Goal: Task Accomplishment & Management: Manage account settings

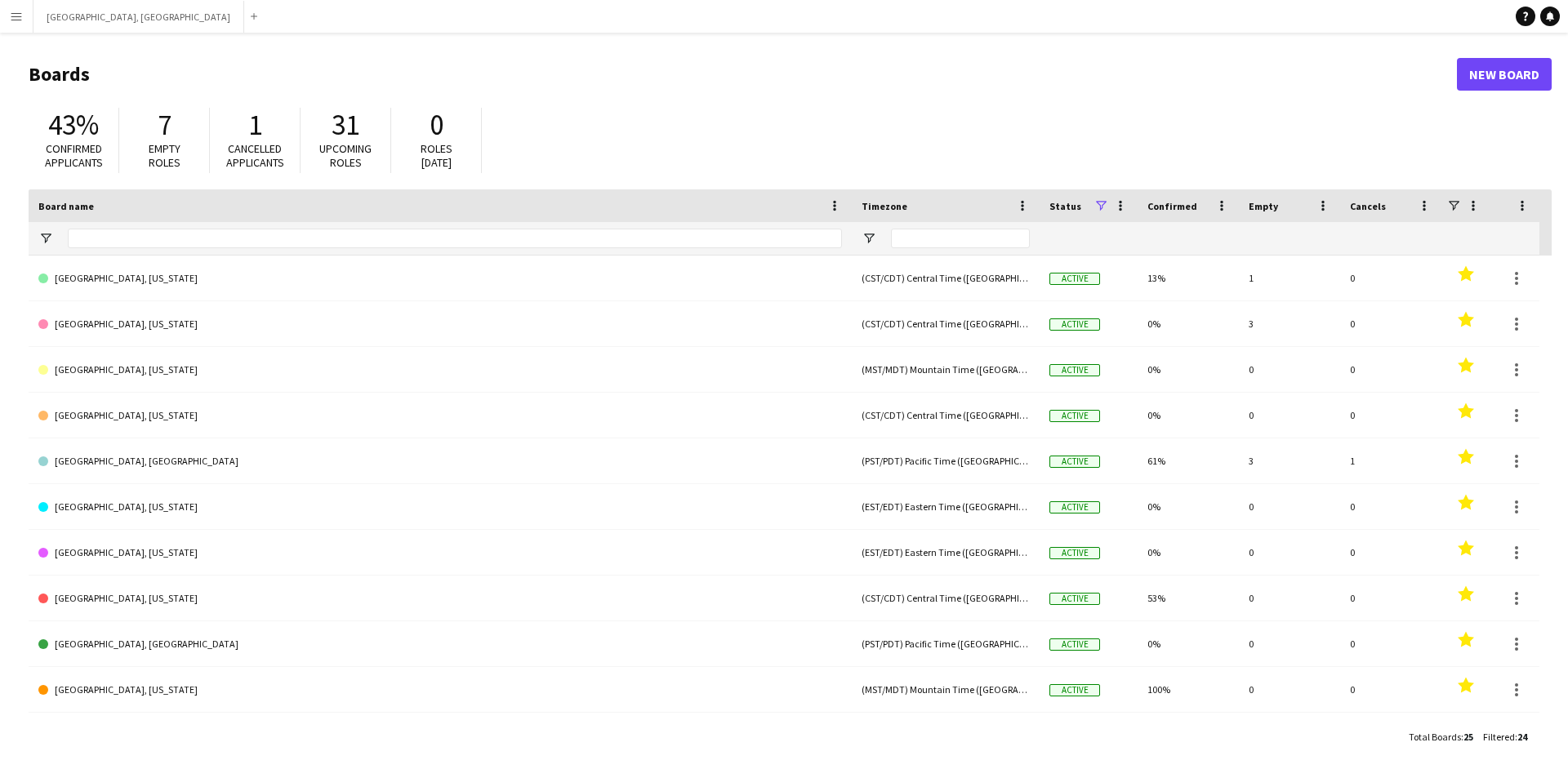
click at [2, 12] on button "Menu" at bounding box center [16, 16] width 32 height 32
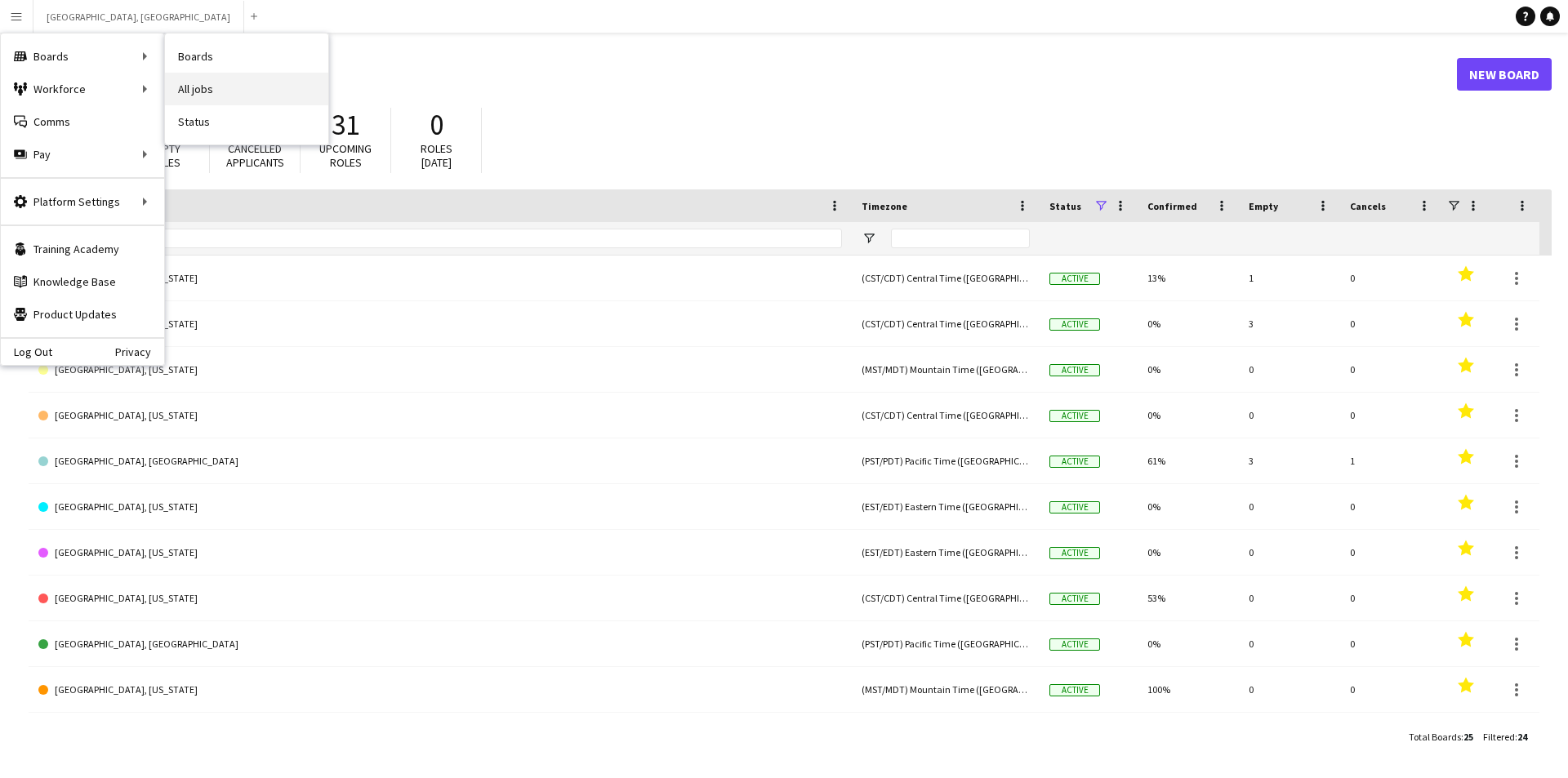
click at [216, 84] on link "All jobs" at bounding box center [246, 89] width 163 height 32
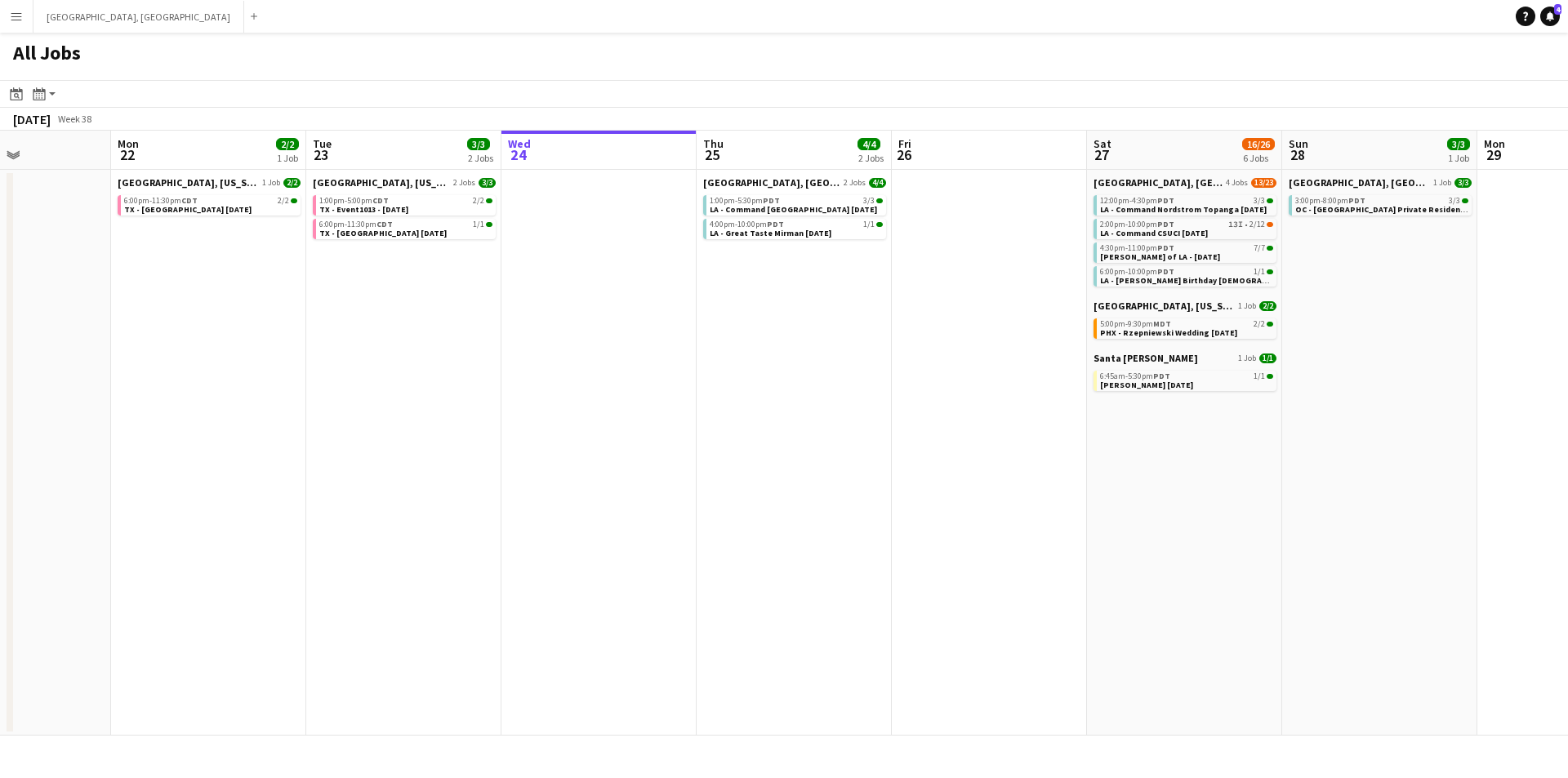
scroll to position [0, 404]
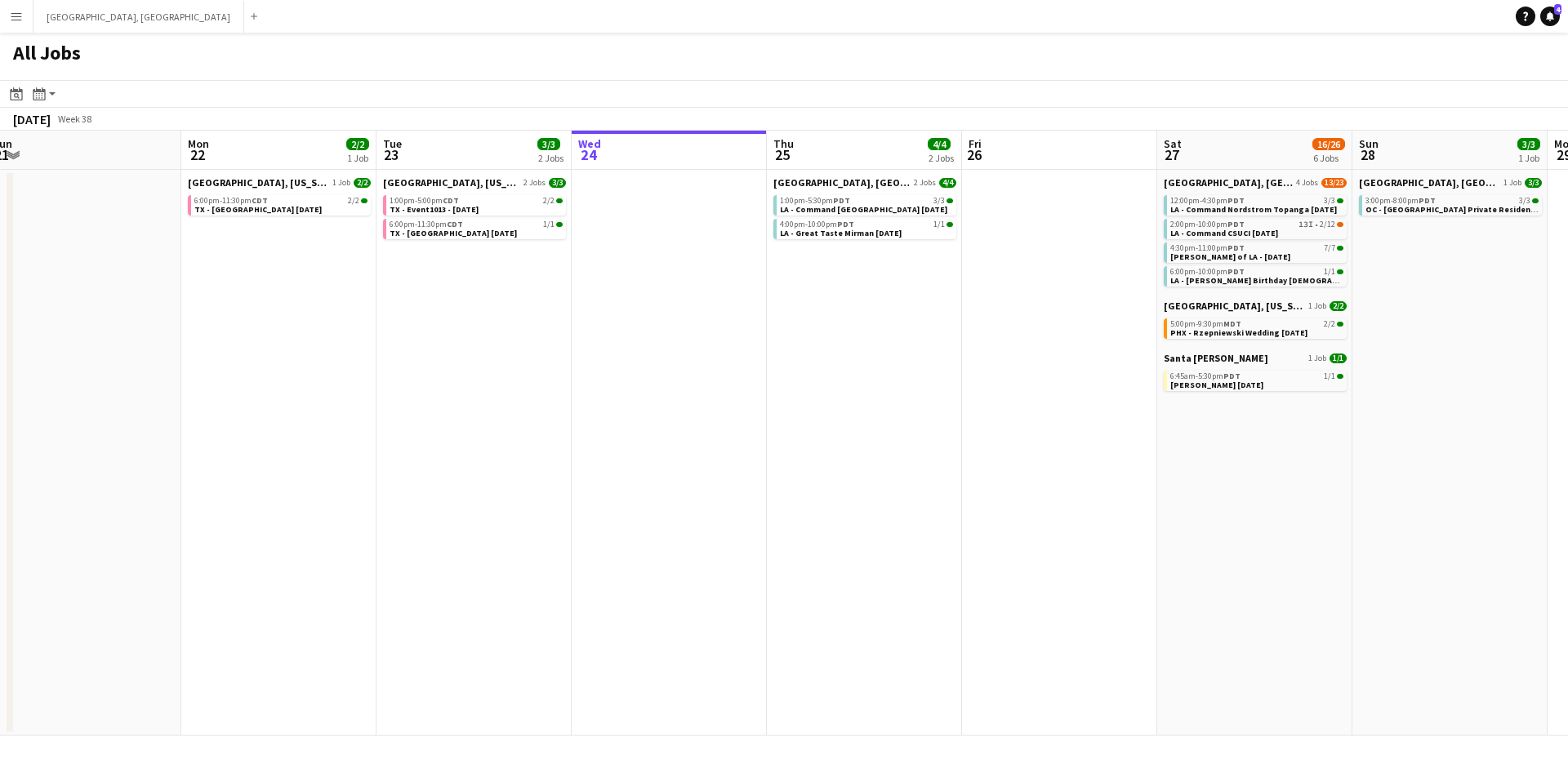
drag, startPoint x: 525, startPoint y: 381, endPoint x: 753, endPoint y: 354, distance: 229.6
click at [753, 354] on app-calendar-viewport "Fri 19 2/2 2 Jobs Sat 20 37/47 10 Jobs Sun 21 Mon 22 2/2 1 Job Tue 23 3/3 2 Job…" at bounding box center [784, 433] width 1568 height 605
click at [323, 212] on link "6:00pm-11:30pm CDT 2/2 TX - Sheraton Dallas Hotel 9.22.25" at bounding box center [281, 204] width 173 height 19
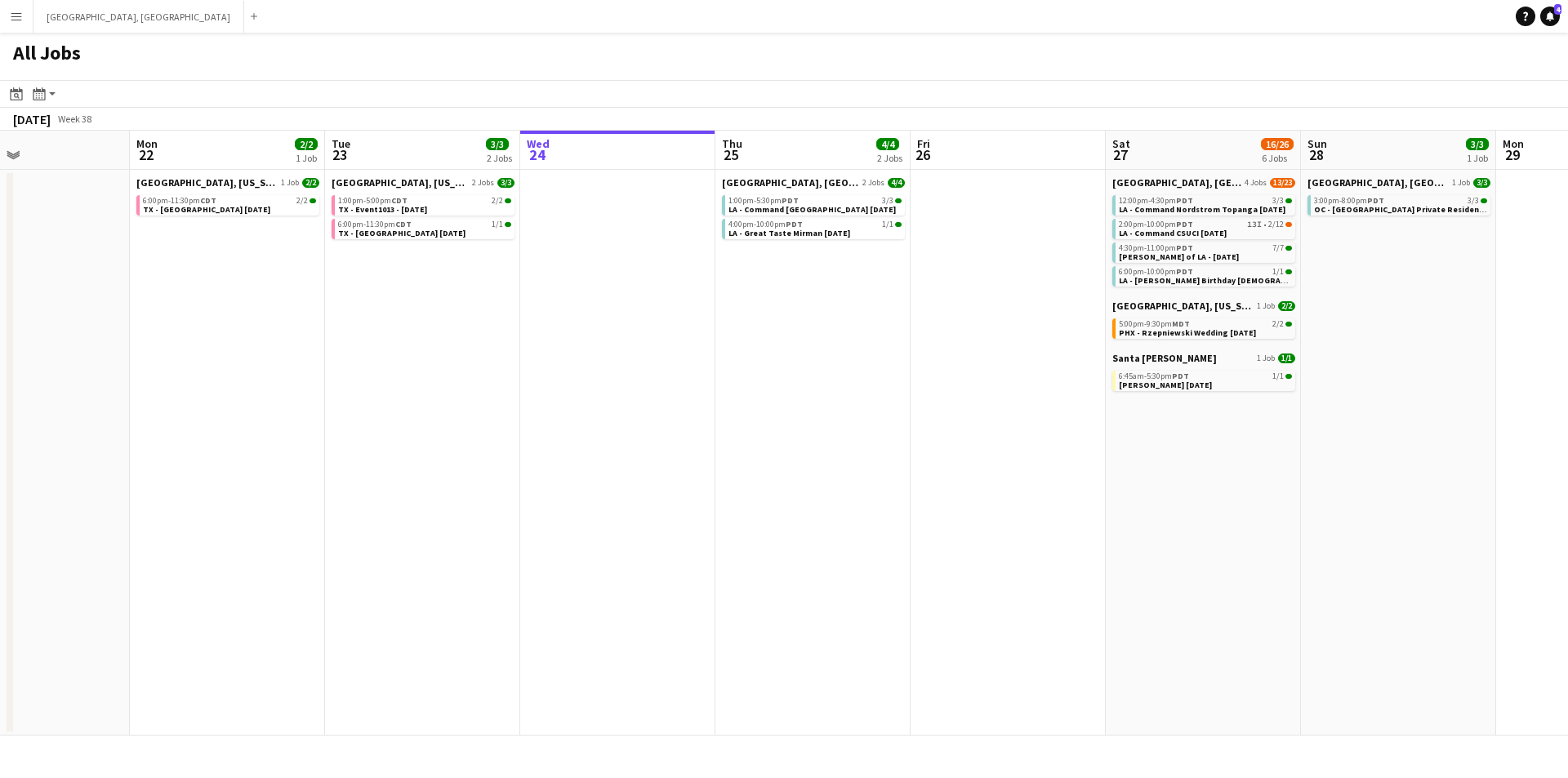
scroll to position [0, 490]
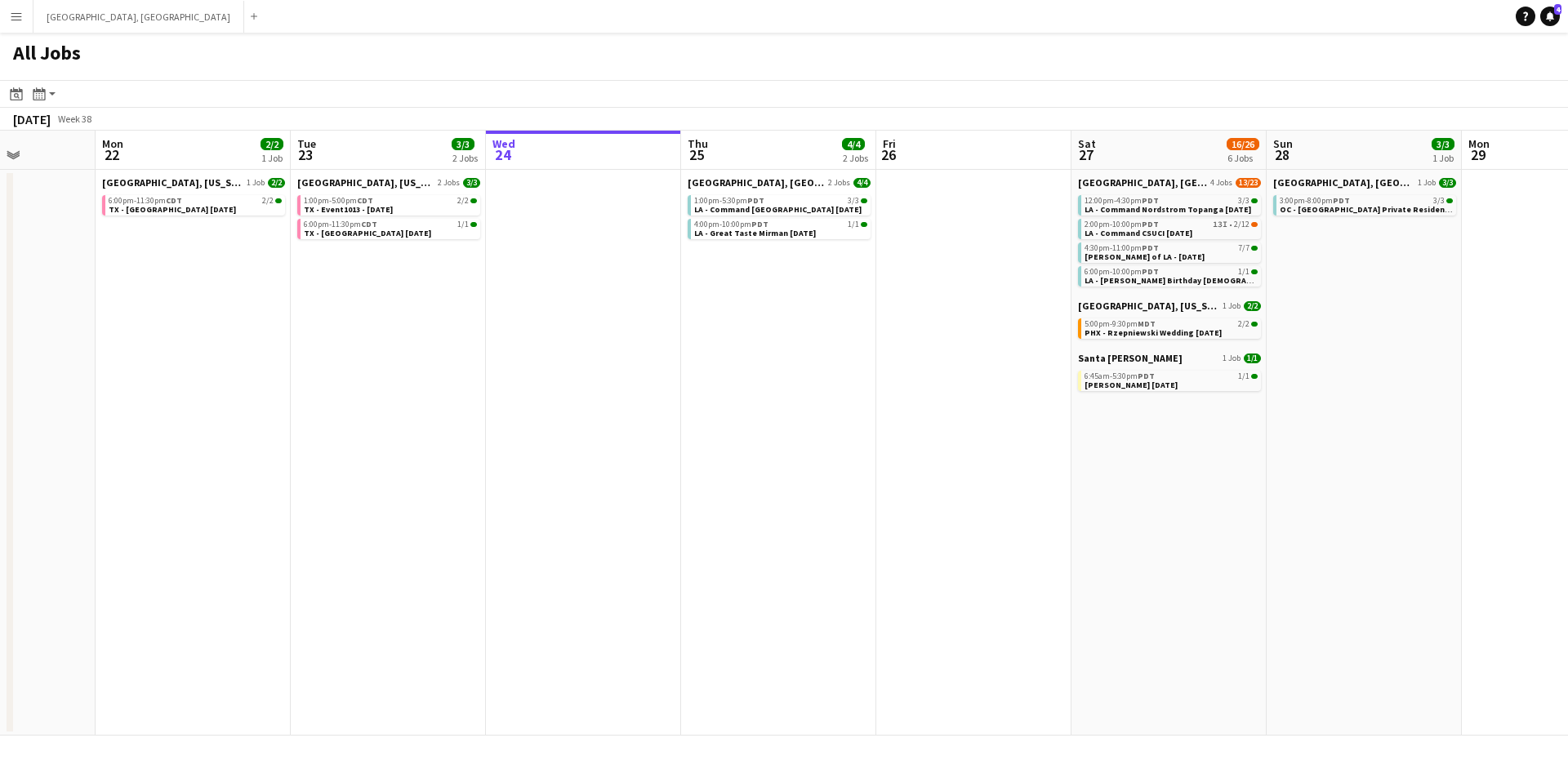
drag, startPoint x: 1194, startPoint y: 460, endPoint x: 1124, endPoint y: 459, distance: 70.0
click at [1124, 459] on app-calendar-viewport "Fri 19 2/2 2 Jobs Sat 20 37/47 10 Jobs Sun 21 Mon 22 2/2 1 Job Tue 23 3/3 2 Job…" at bounding box center [784, 433] width 1568 height 605
click at [1142, 231] on span "LA - Command CSUCI [DATE]" at bounding box center [1138, 233] width 108 height 11
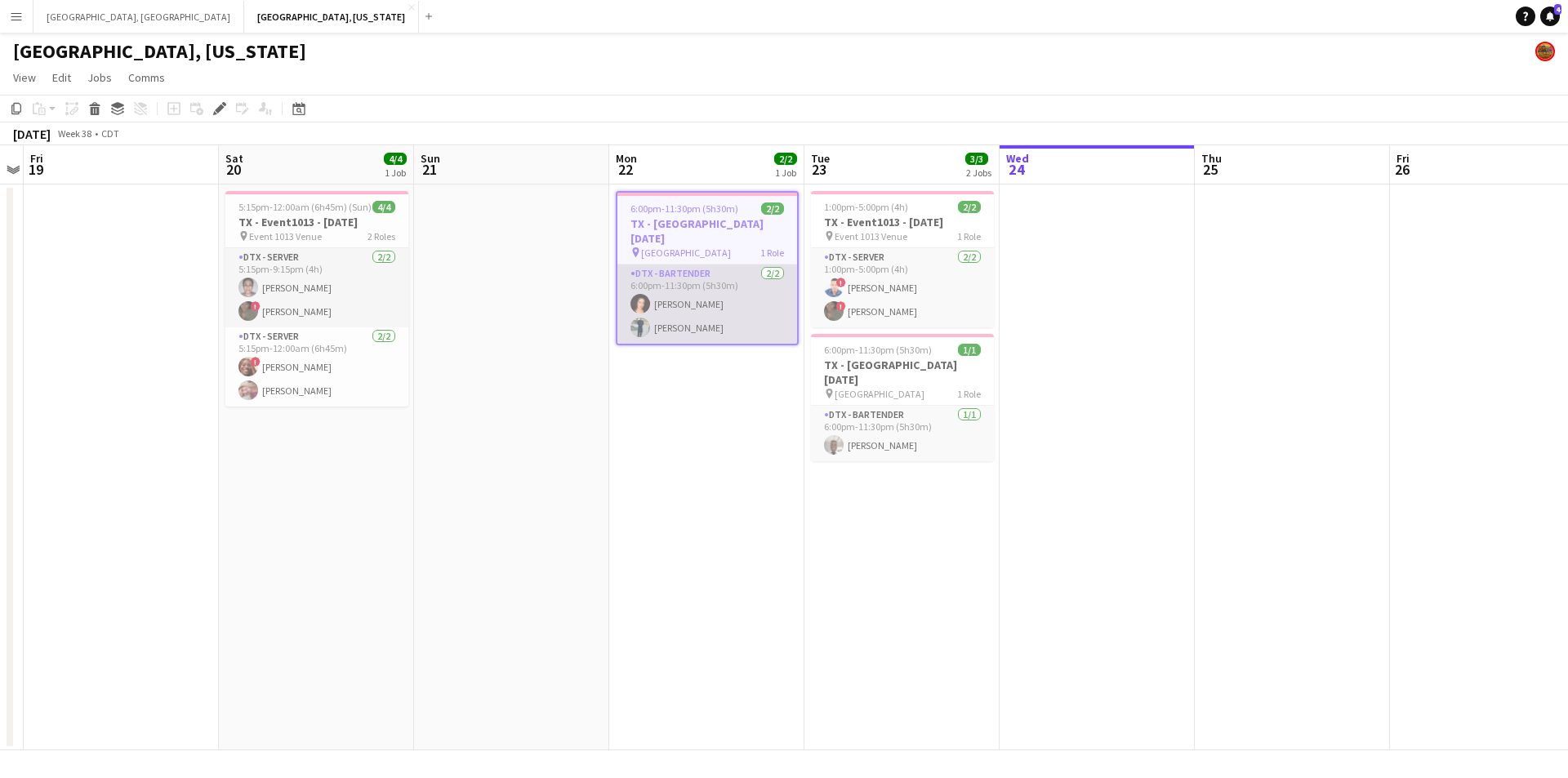
click at [704, 319] on app-card-role "DTX - Bartender [DATE] 6:00pm-11:30pm (5h30m) [PERSON_NAME] [PERSON_NAME]" at bounding box center [707, 305] width 180 height 79
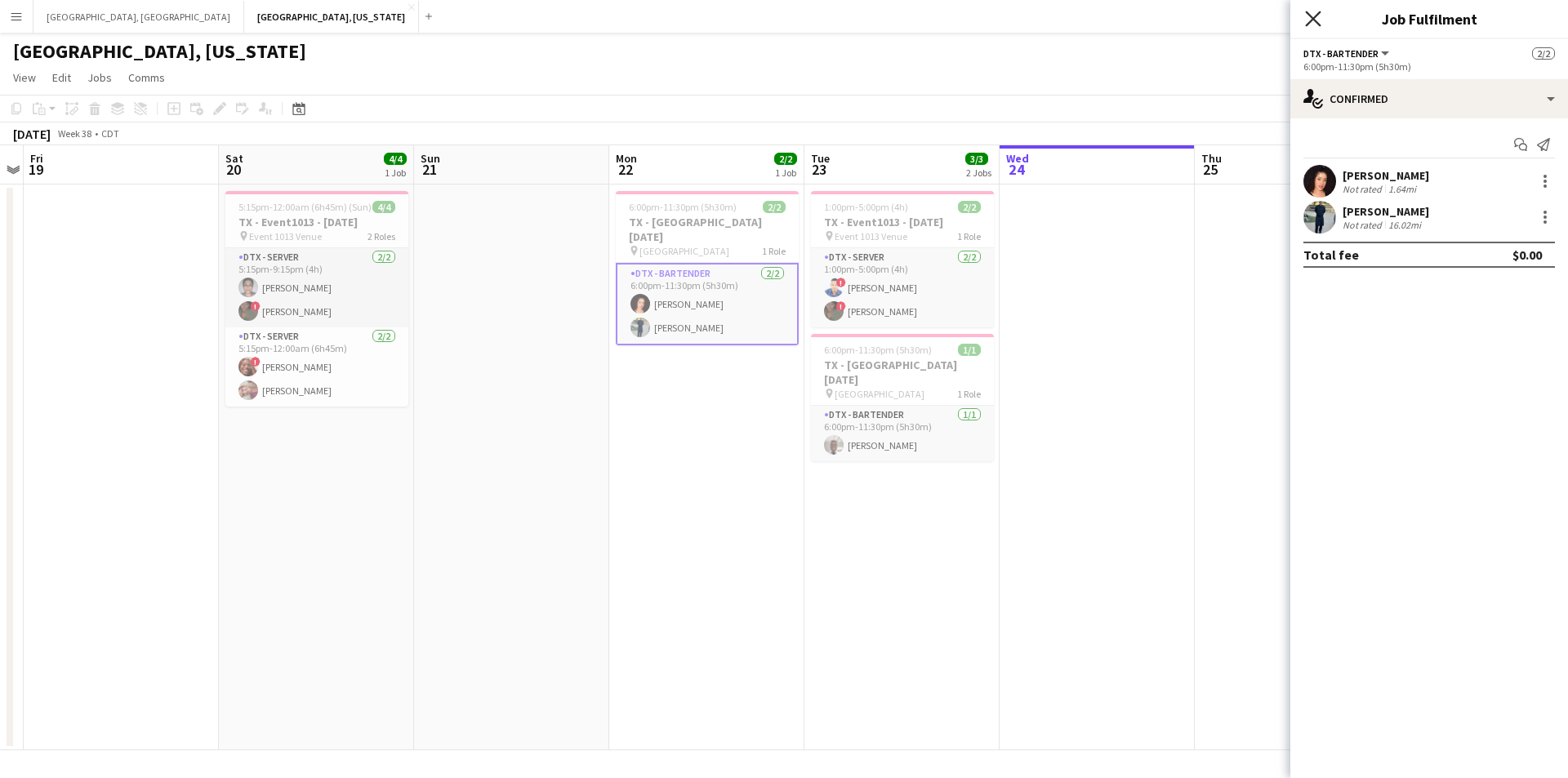
click at [1309, 18] on icon "Close pop-in" at bounding box center [1313, 18] width 16 height 16
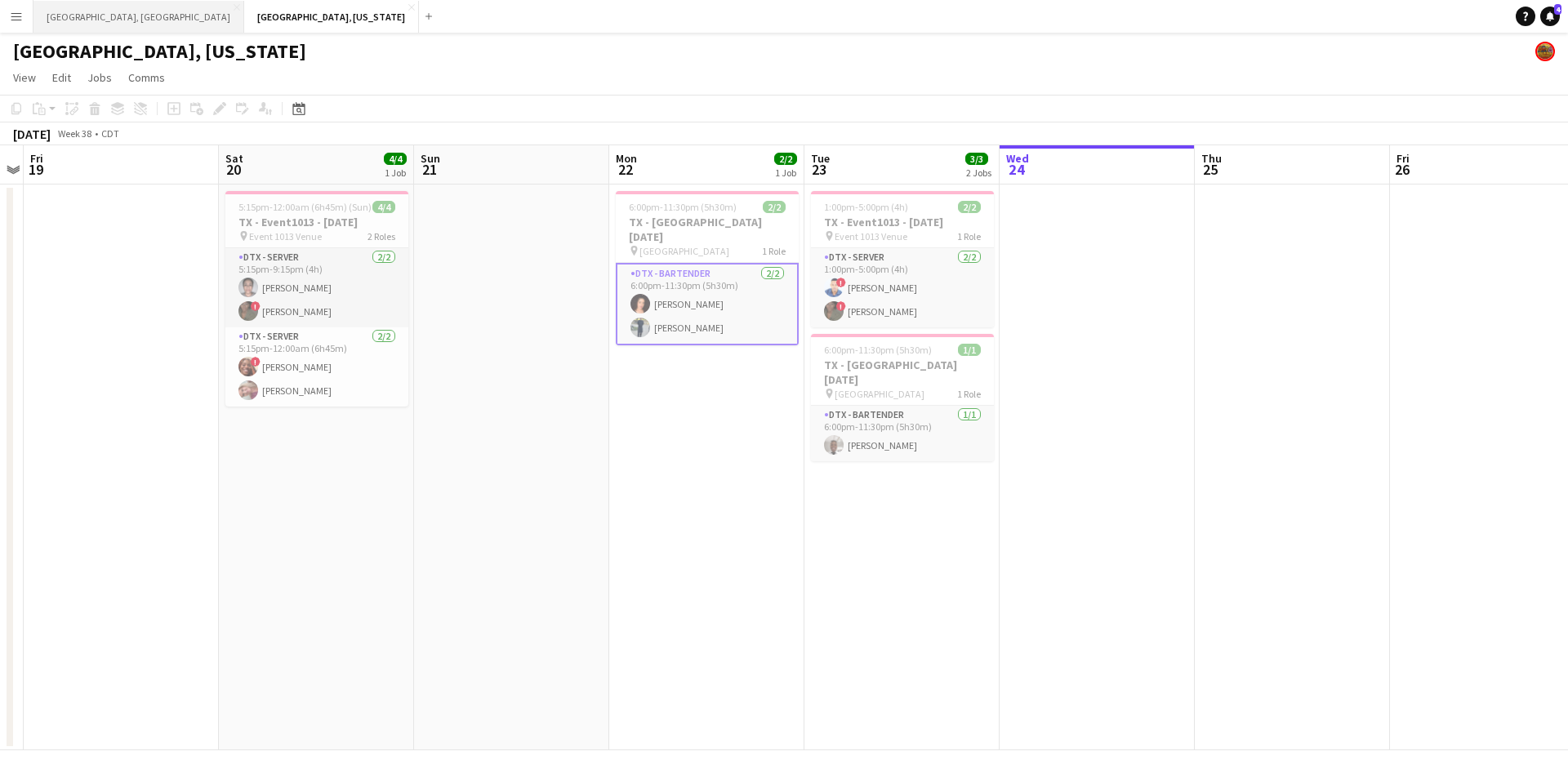
click at [59, 10] on button "[GEOGRAPHIC_DATA], [GEOGRAPHIC_DATA] Close" at bounding box center [138, 17] width 211 height 31
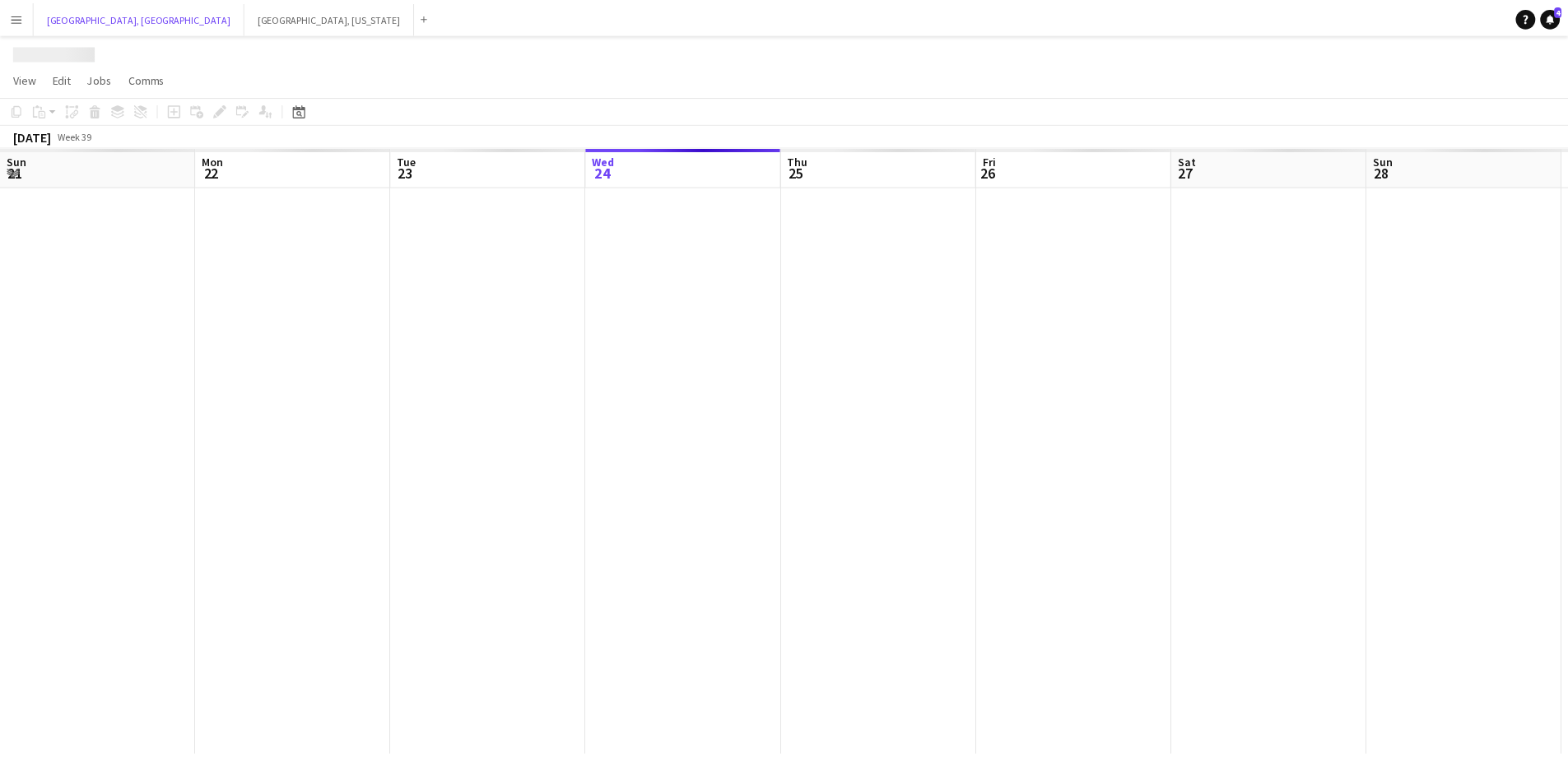
scroll to position [0, 394]
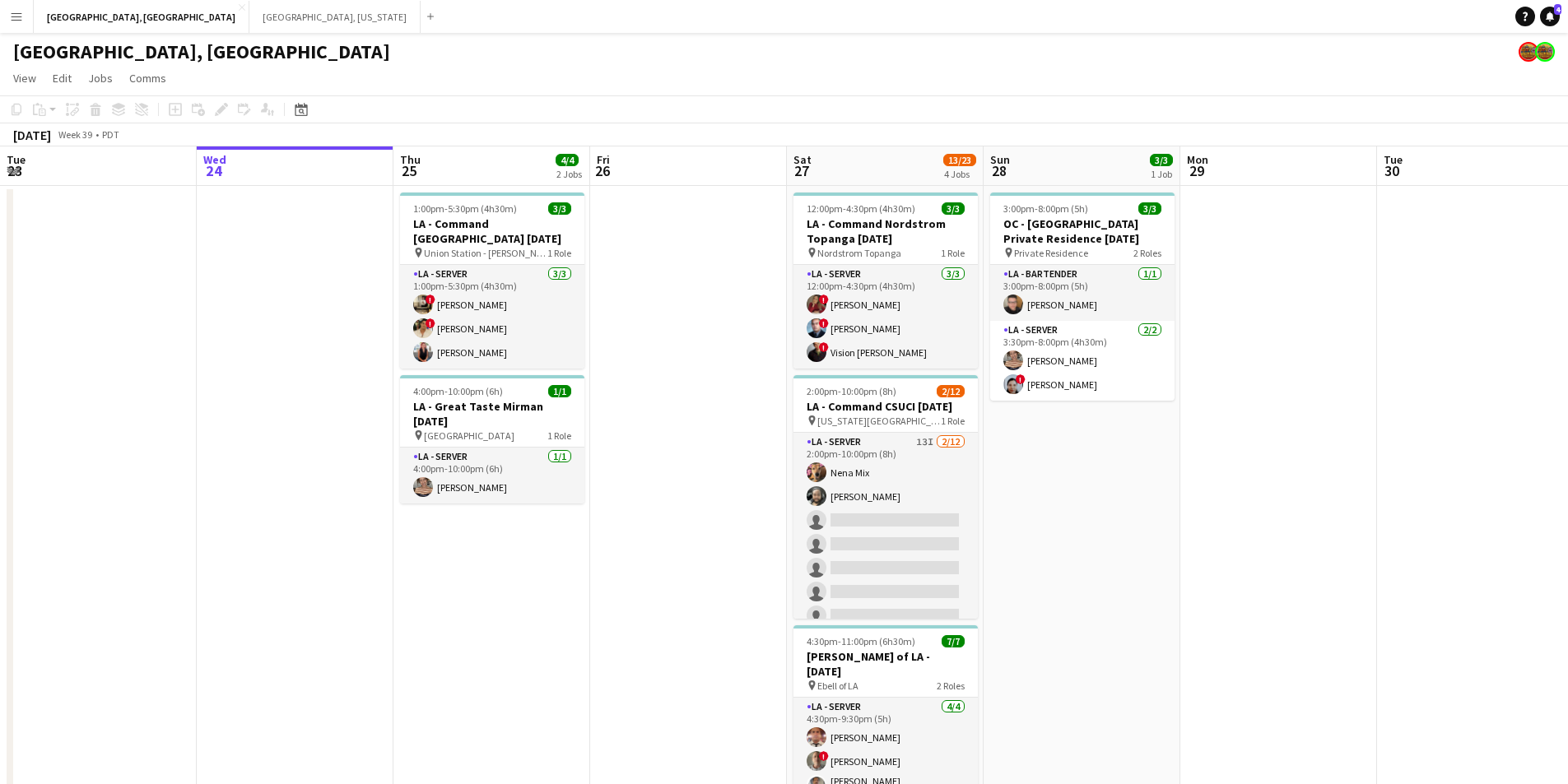
drag, startPoint x: 924, startPoint y: 544, endPoint x: 977, endPoint y: 525, distance: 56.3
click at [924, 545] on app-card-role "LA - Server 13I 2/12 2:00pm-10:00pm (8h) Nena Mix Ryan Tang single-neutral-acti…" at bounding box center [885, 592] width 184 height 319
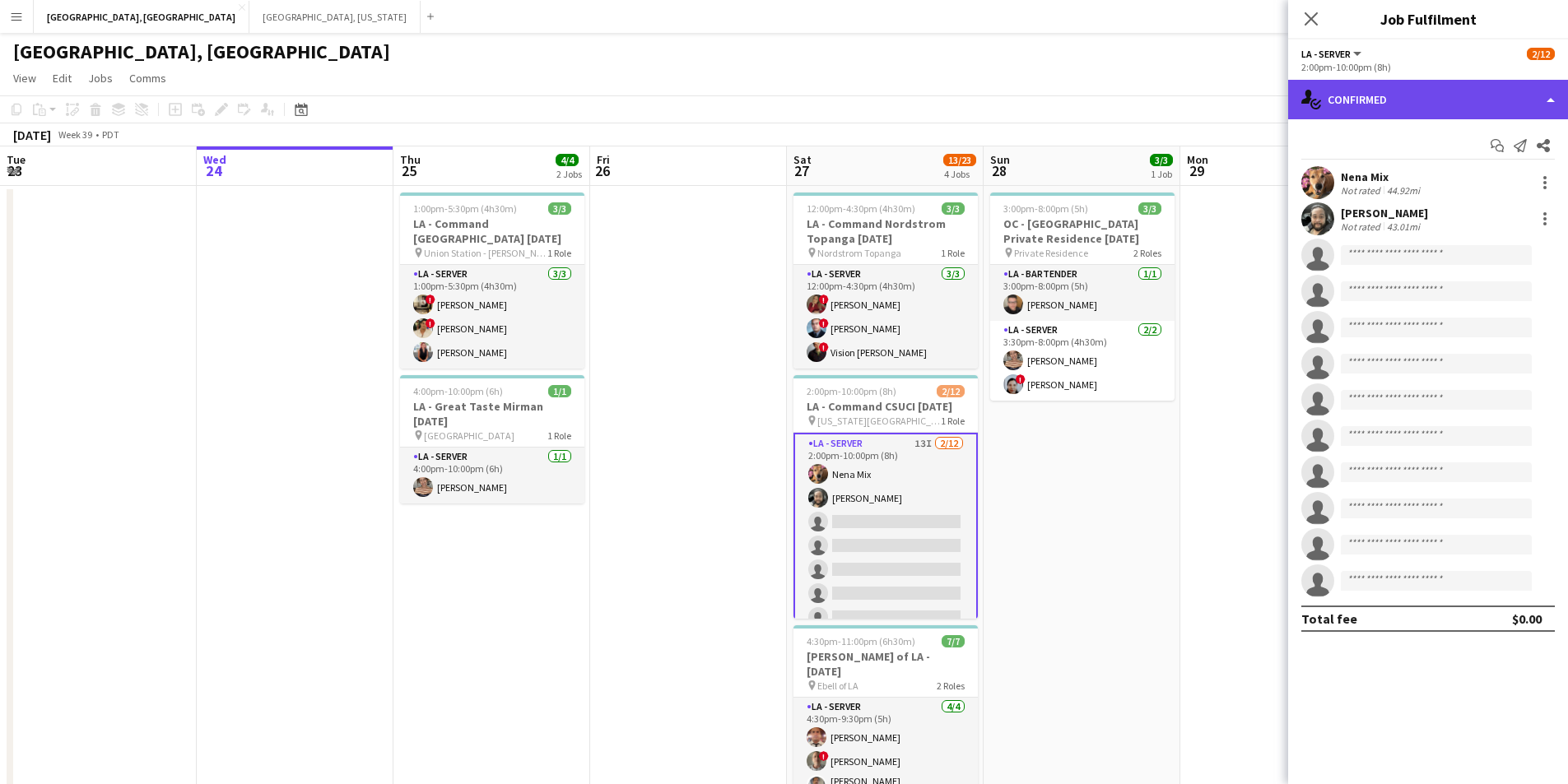
click at [1547, 102] on div "single-neutral-actions-check-2 Confirmed" at bounding box center [1427, 99] width 279 height 39
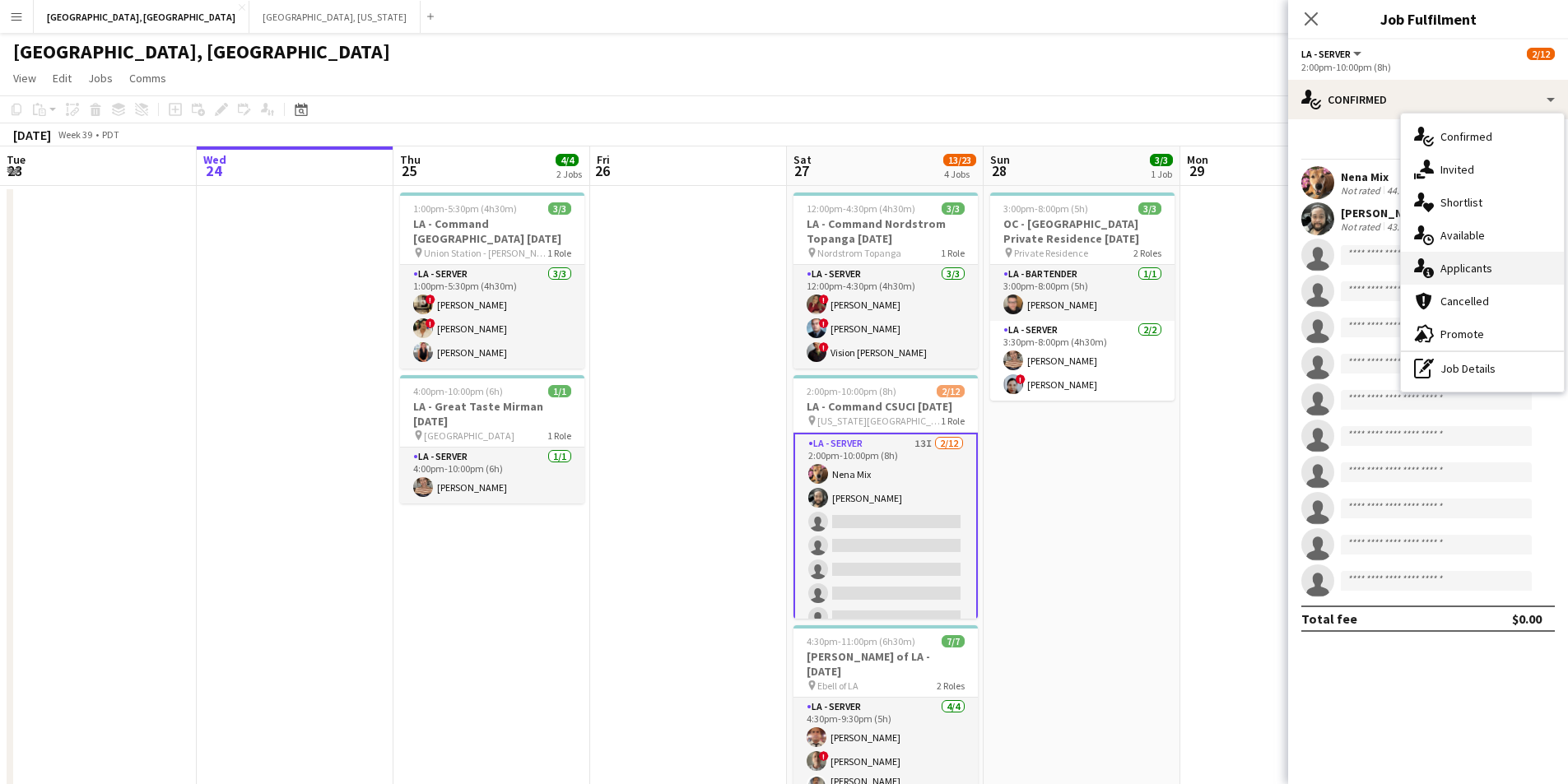
click at [1465, 259] on div "single-neutral-actions-information Applicants" at bounding box center [1481, 268] width 163 height 33
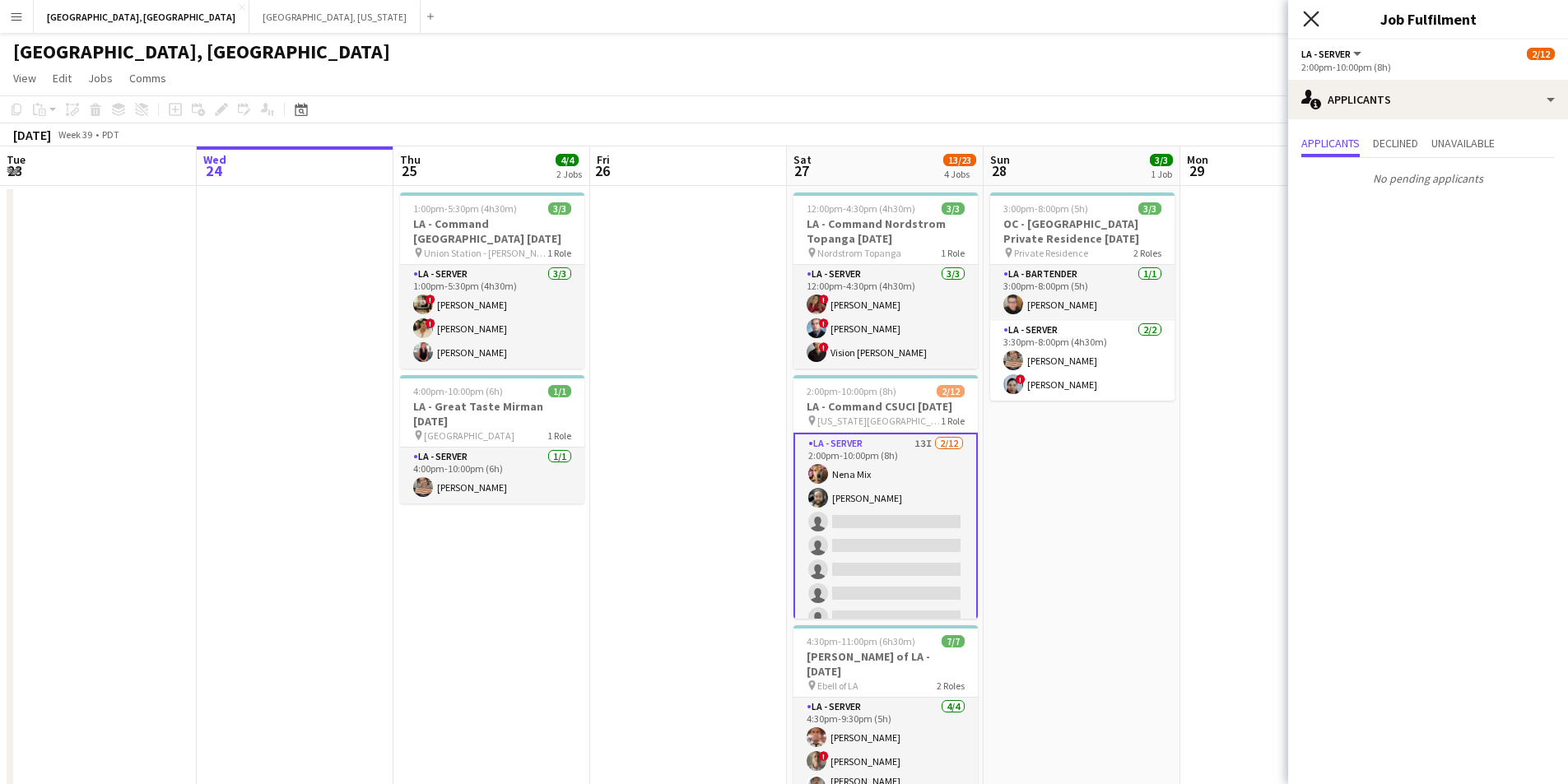
click at [1308, 25] on icon "Close pop-in" at bounding box center [1310, 18] width 16 height 16
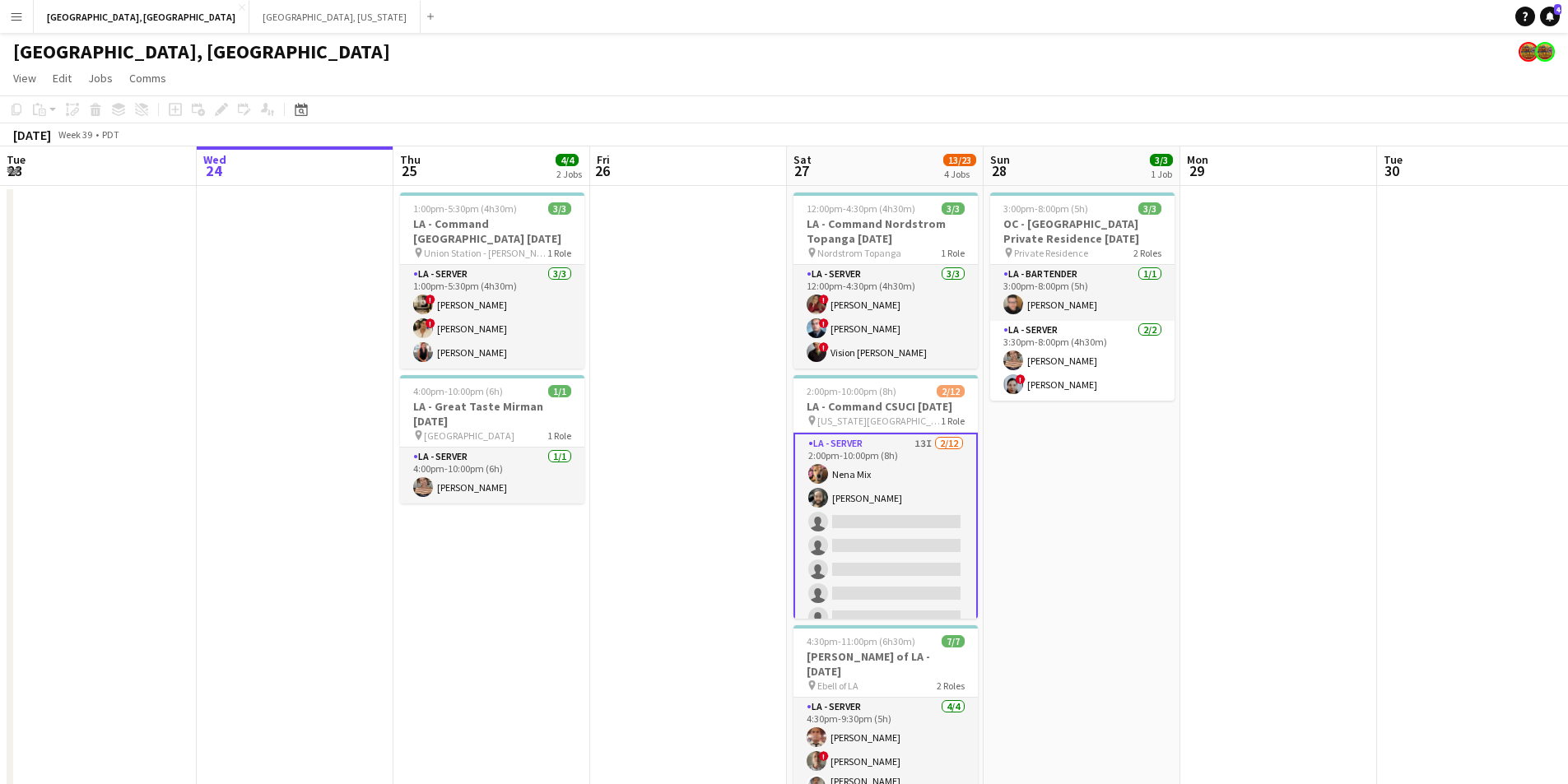
click at [891, 523] on app-card-role "LA - Server 13I 2/12 2:00pm-10:00pm (8h) Nena Mix Ryan Tang single-neutral-acti…" at bounding box center [885, 594] width 184 height 322
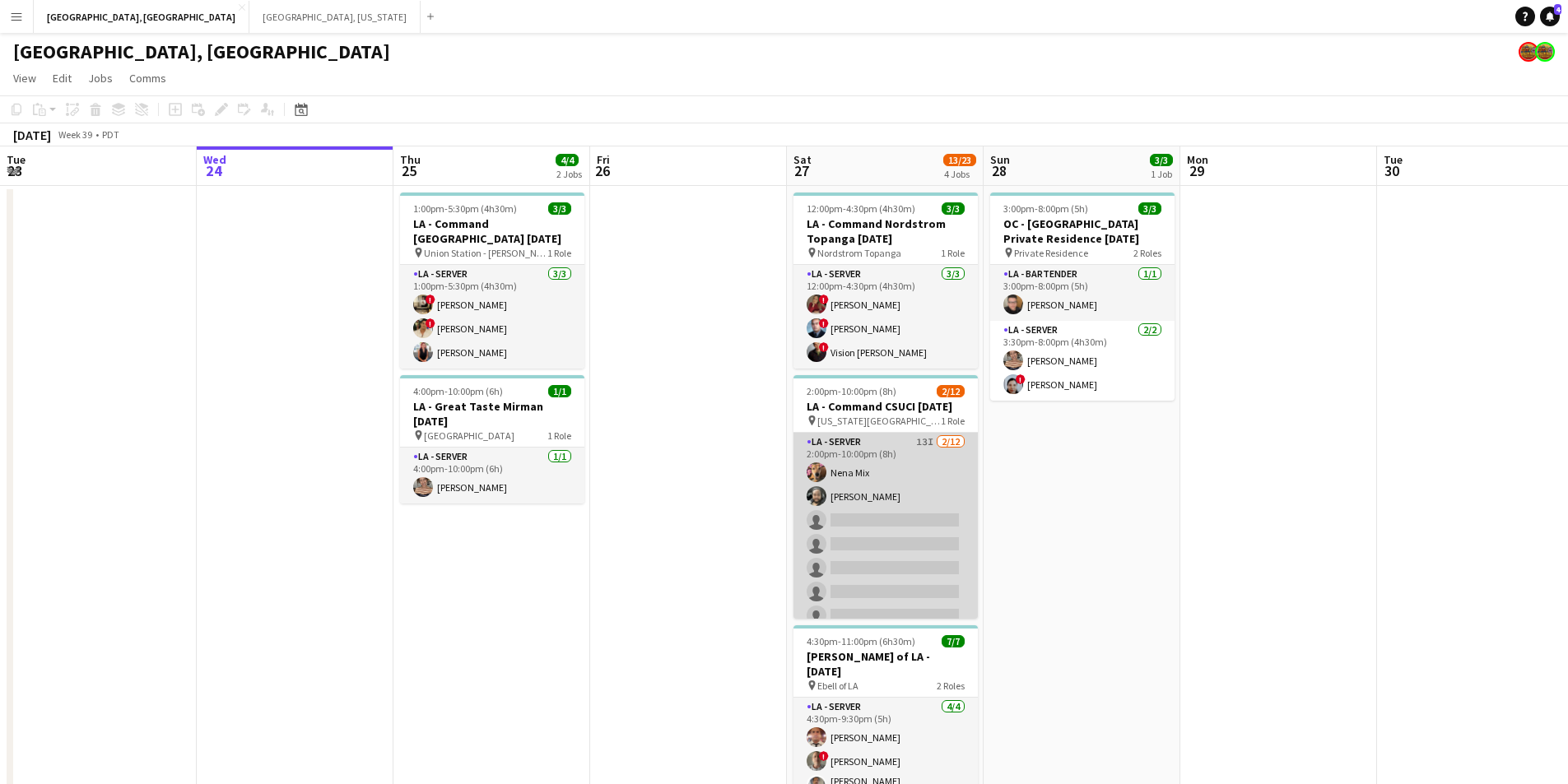
click at [897, 520] on app-card-role "LA - Server 13I 2/12 2:00pm-10:00pm (8h) Nena Mix Ryan Tang single-neutral-acti…" at bounding box center [885, 592] width 184 height 319
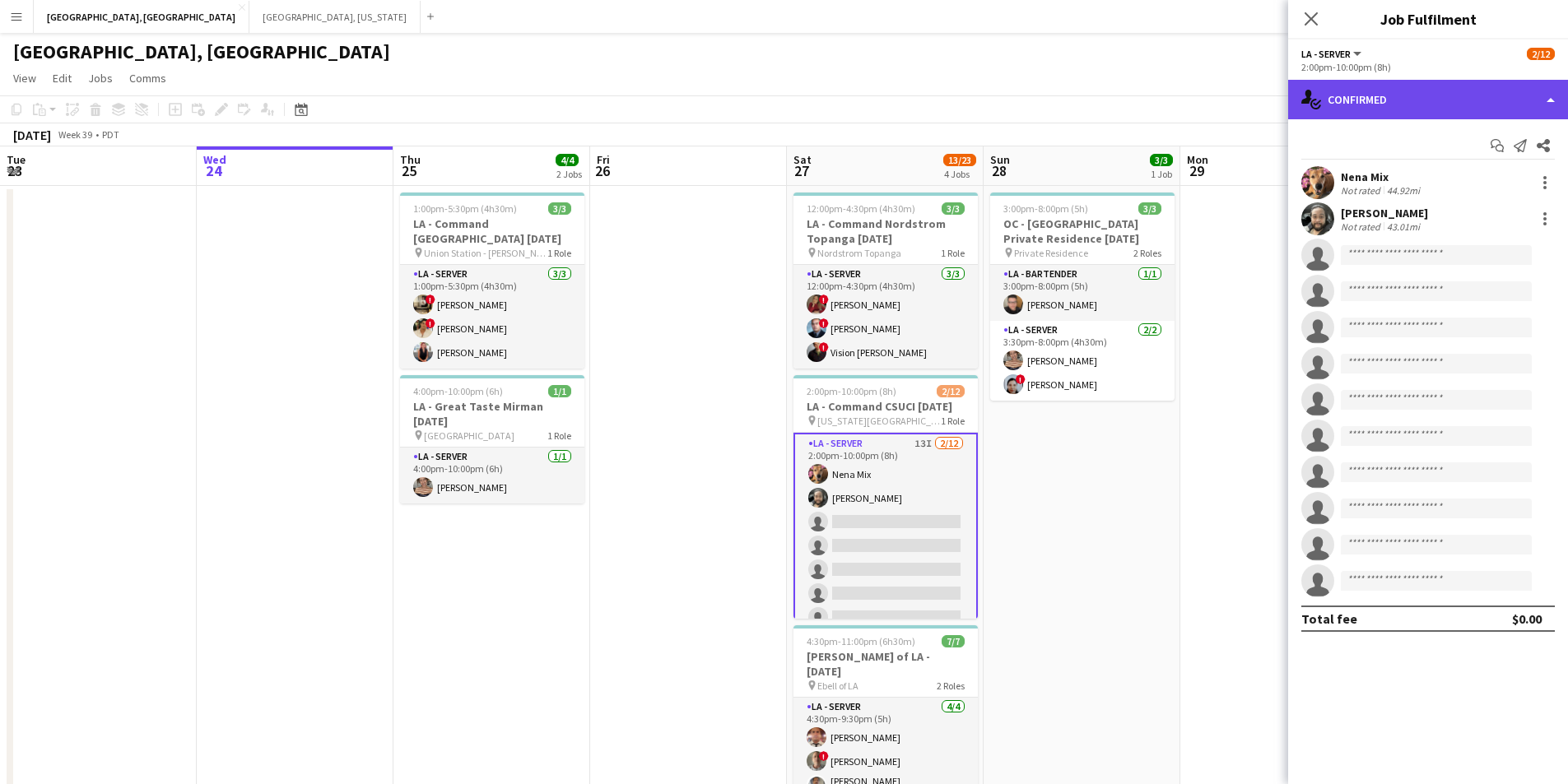
click at [1551, 98] on div "single-neutral-actions-check-2 Confirmed" at bounding box center [1427, 99] width 279 height 39
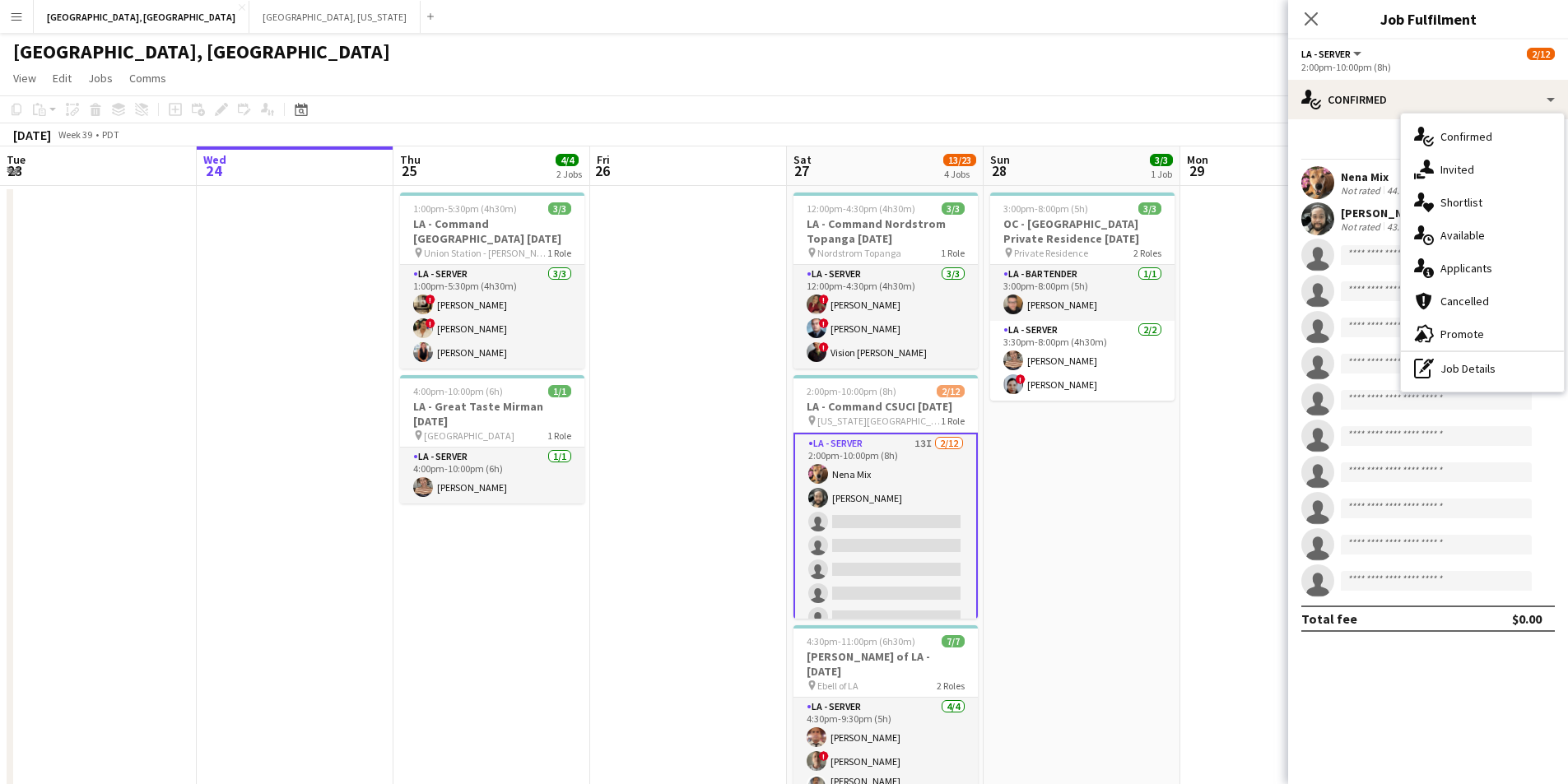
click at [1504, 327] on div "advertising-megaphone Promote" at bounding box center [1481, 334] width 163 height 33
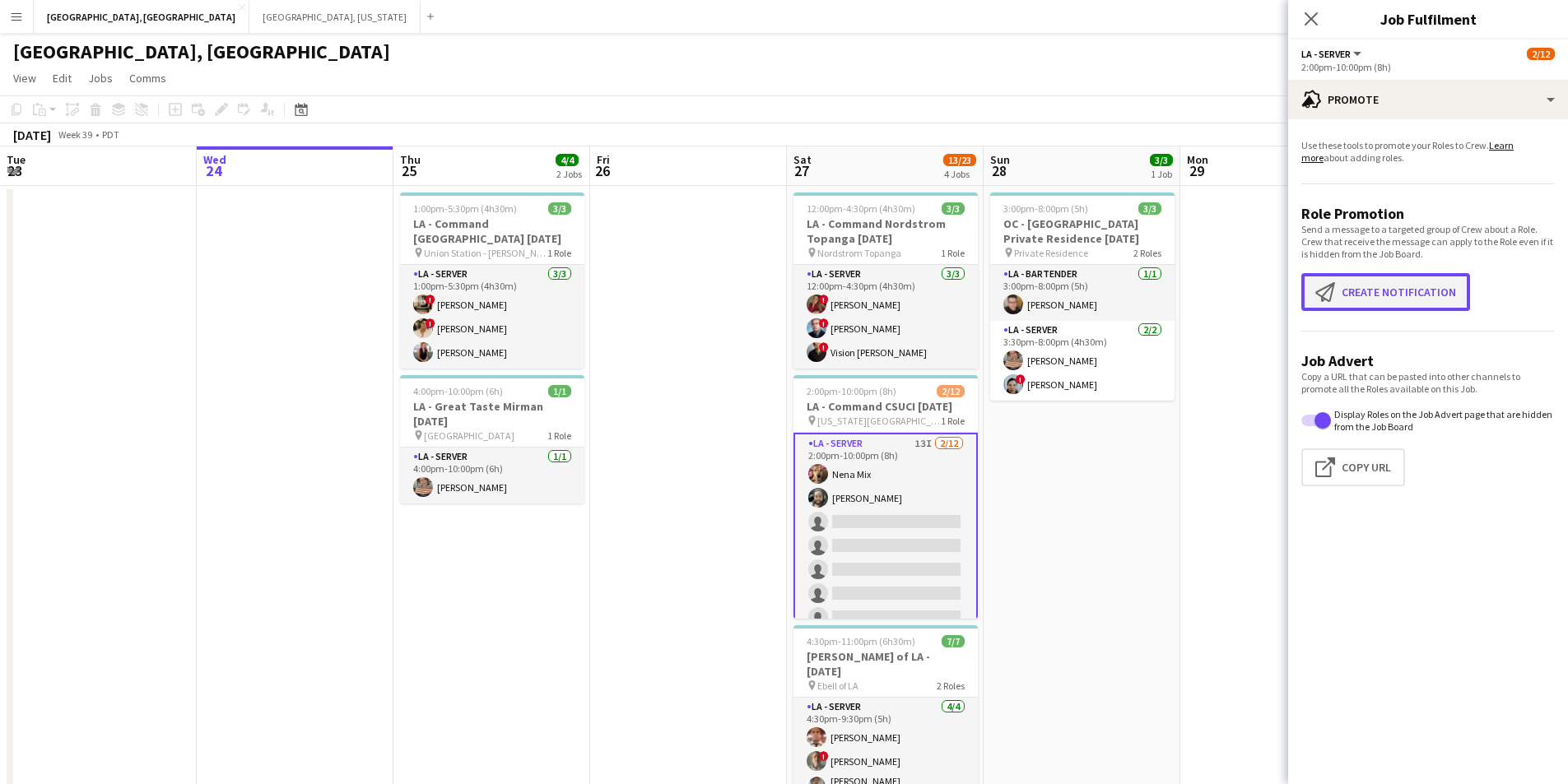
click at [1416, 292] on button "Create notification Create notification" at bounding box center [1385, 292] width 168 height 38
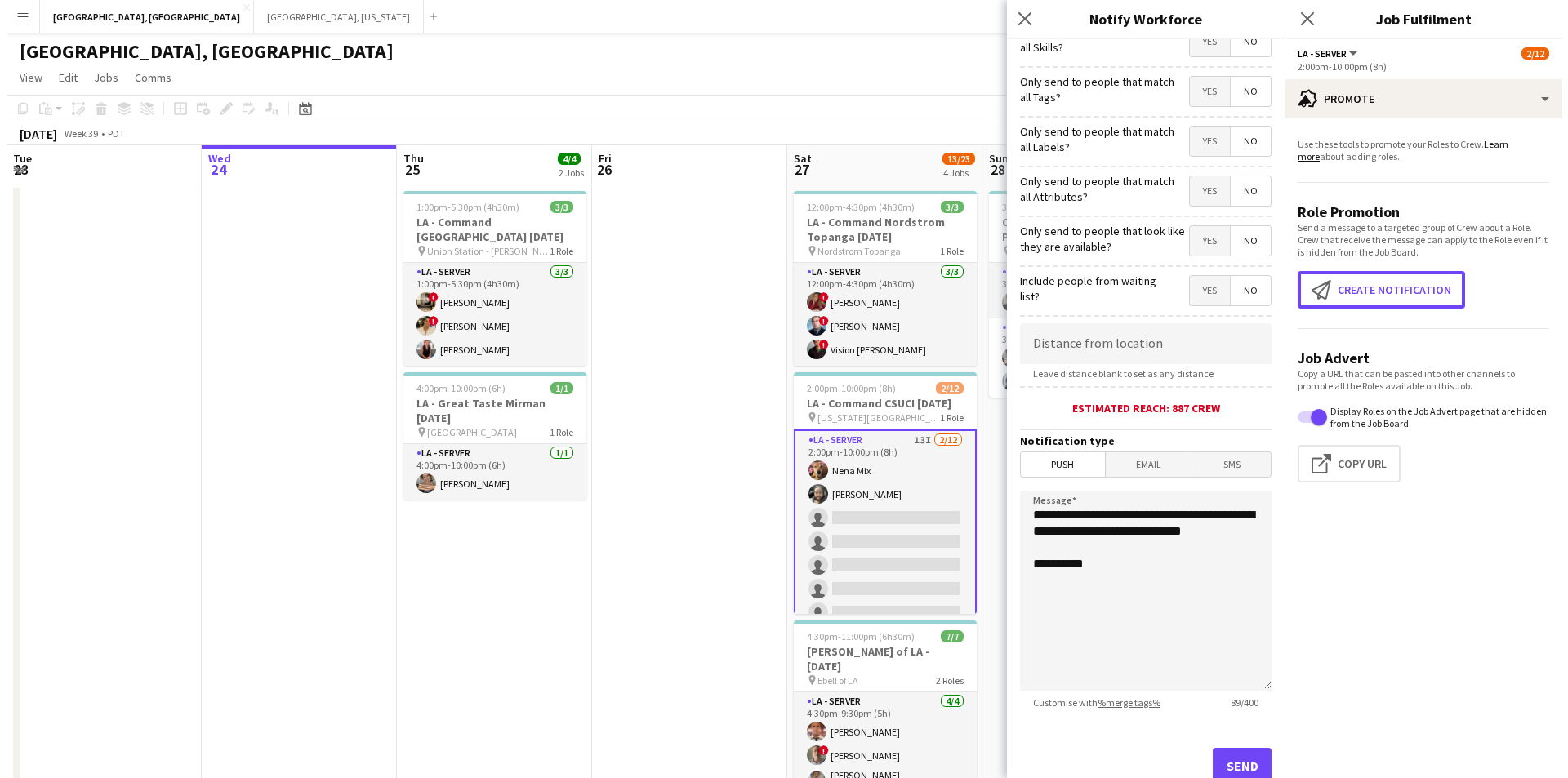
scroll to position [121, 0]
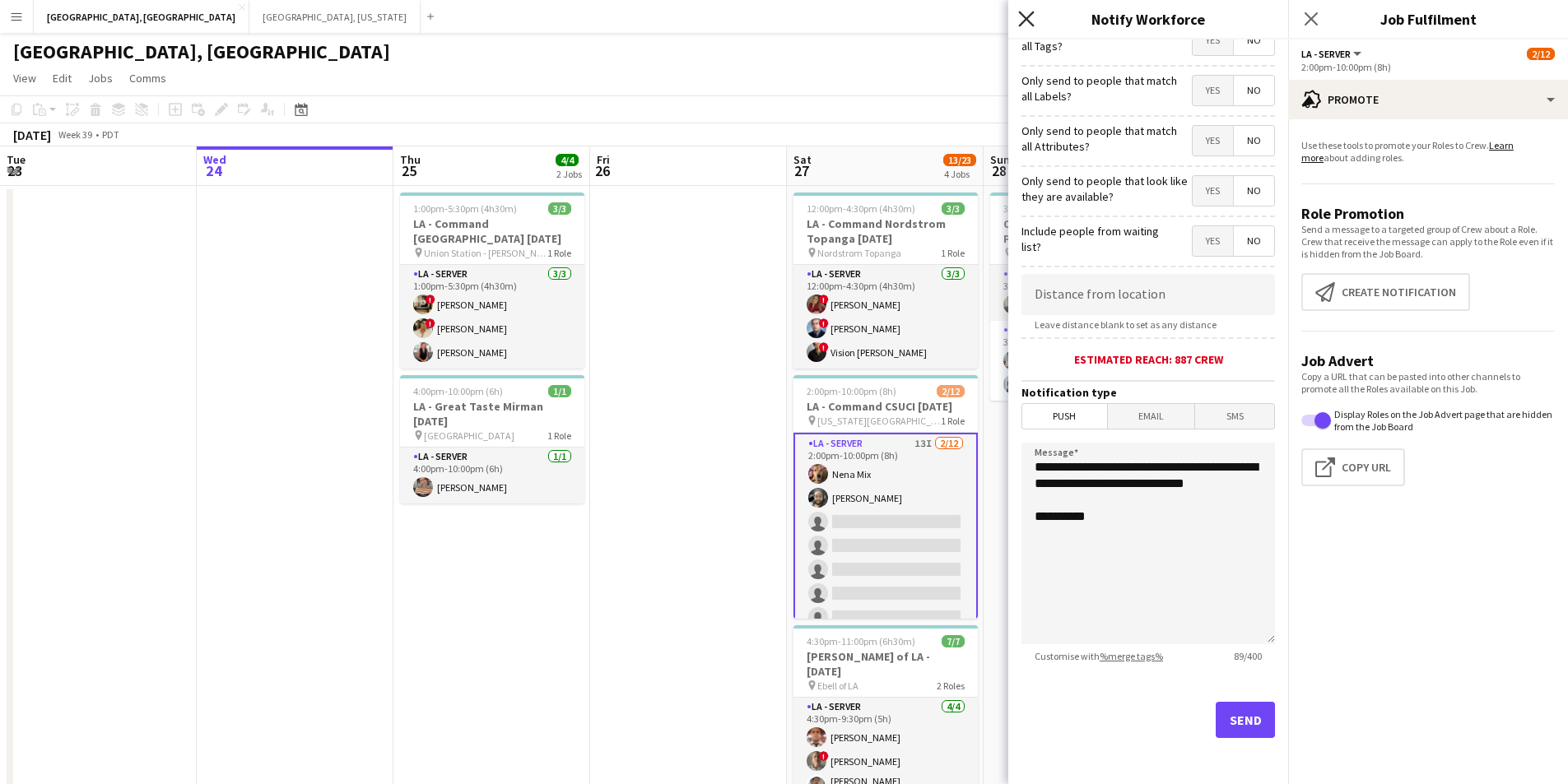
click at [1027, 23] on icon "Close pop-in" at bounding box center [1026, 18] width 16 height 16
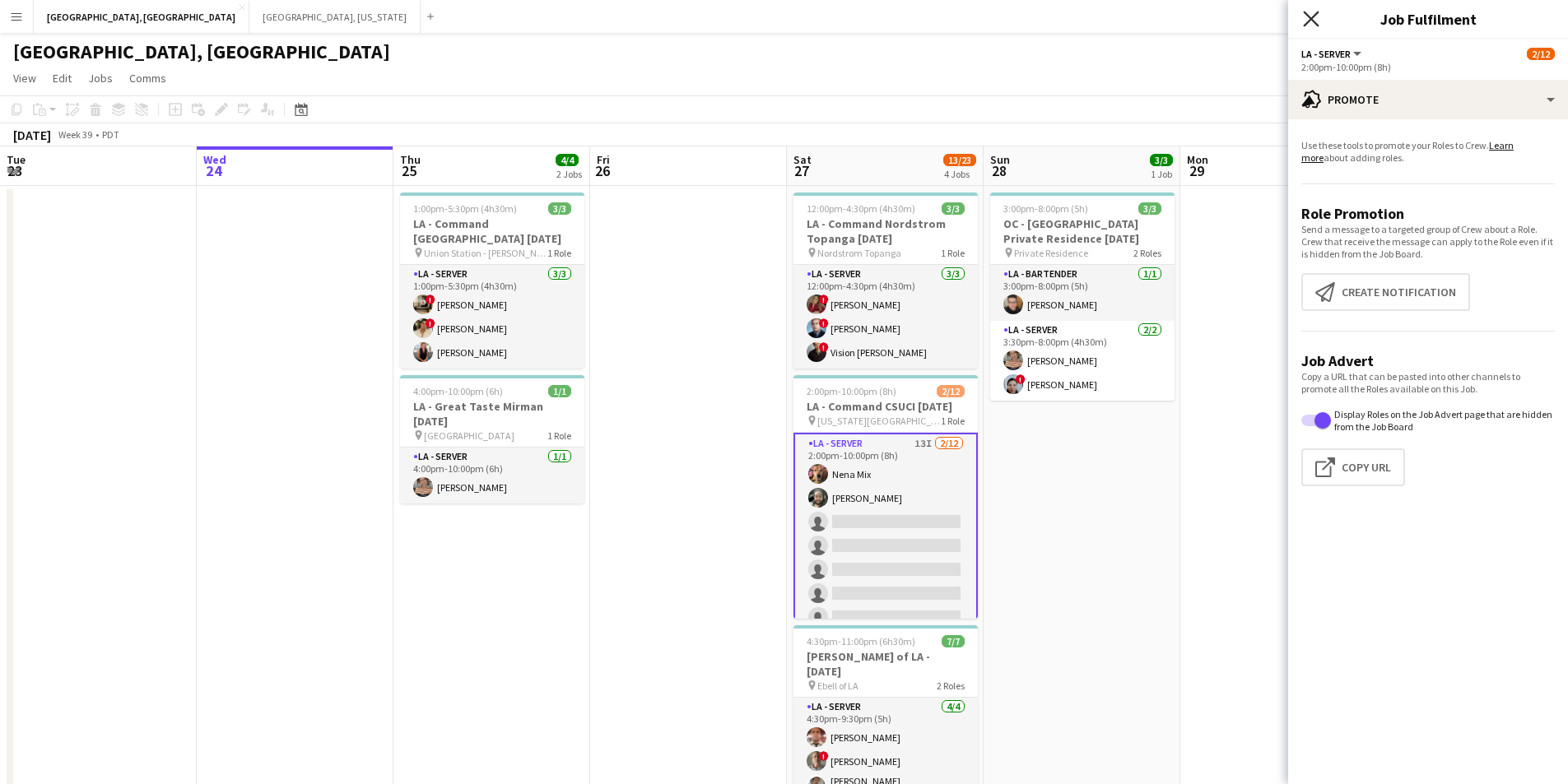
click at [1309, 19] on icon "Close pop-in" at bounding box center [1310, 18] width 16 height 16
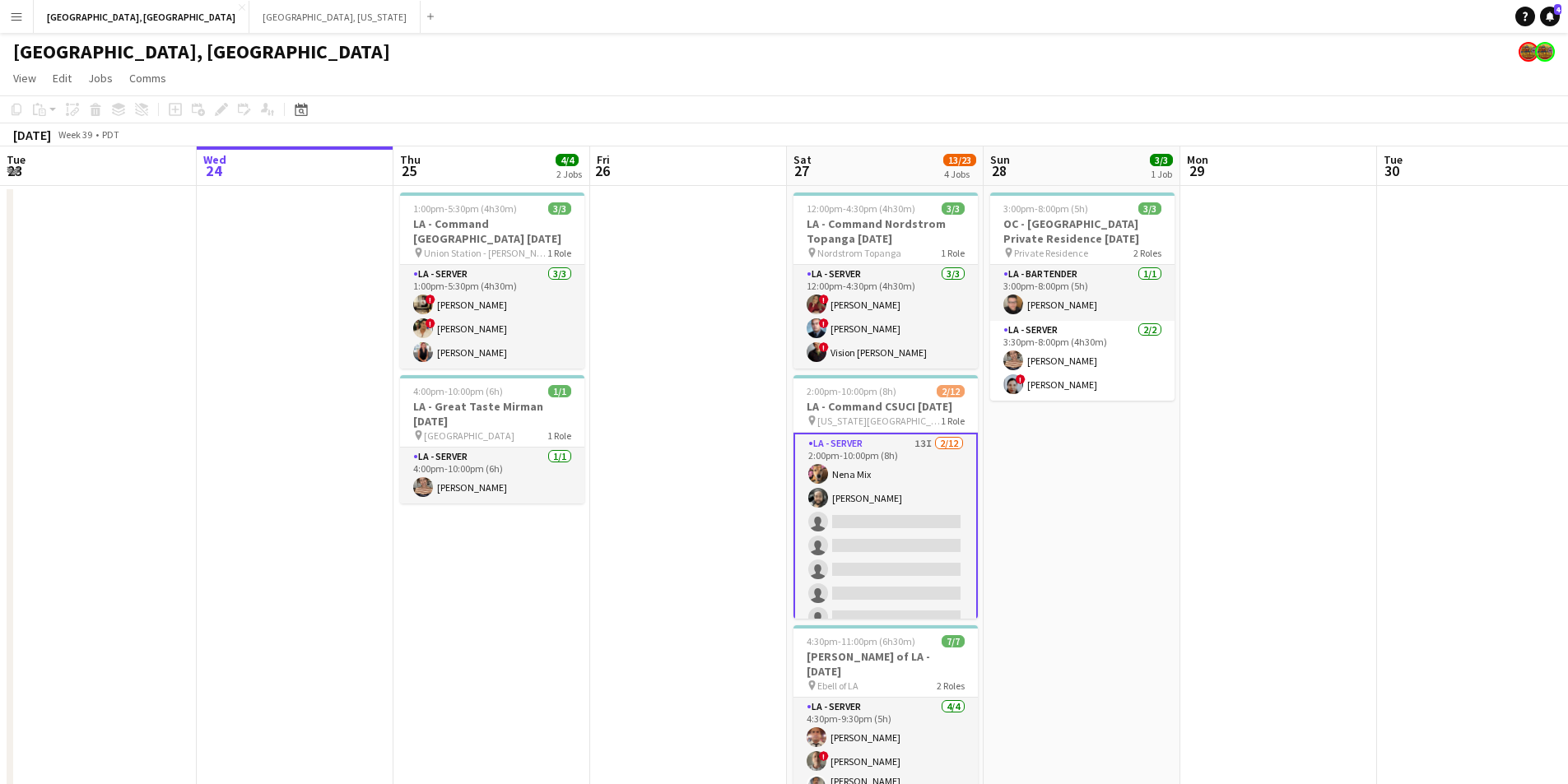
click at [8, 15] on button "Menu" at bounding box center [16, 16] width 33 height 33
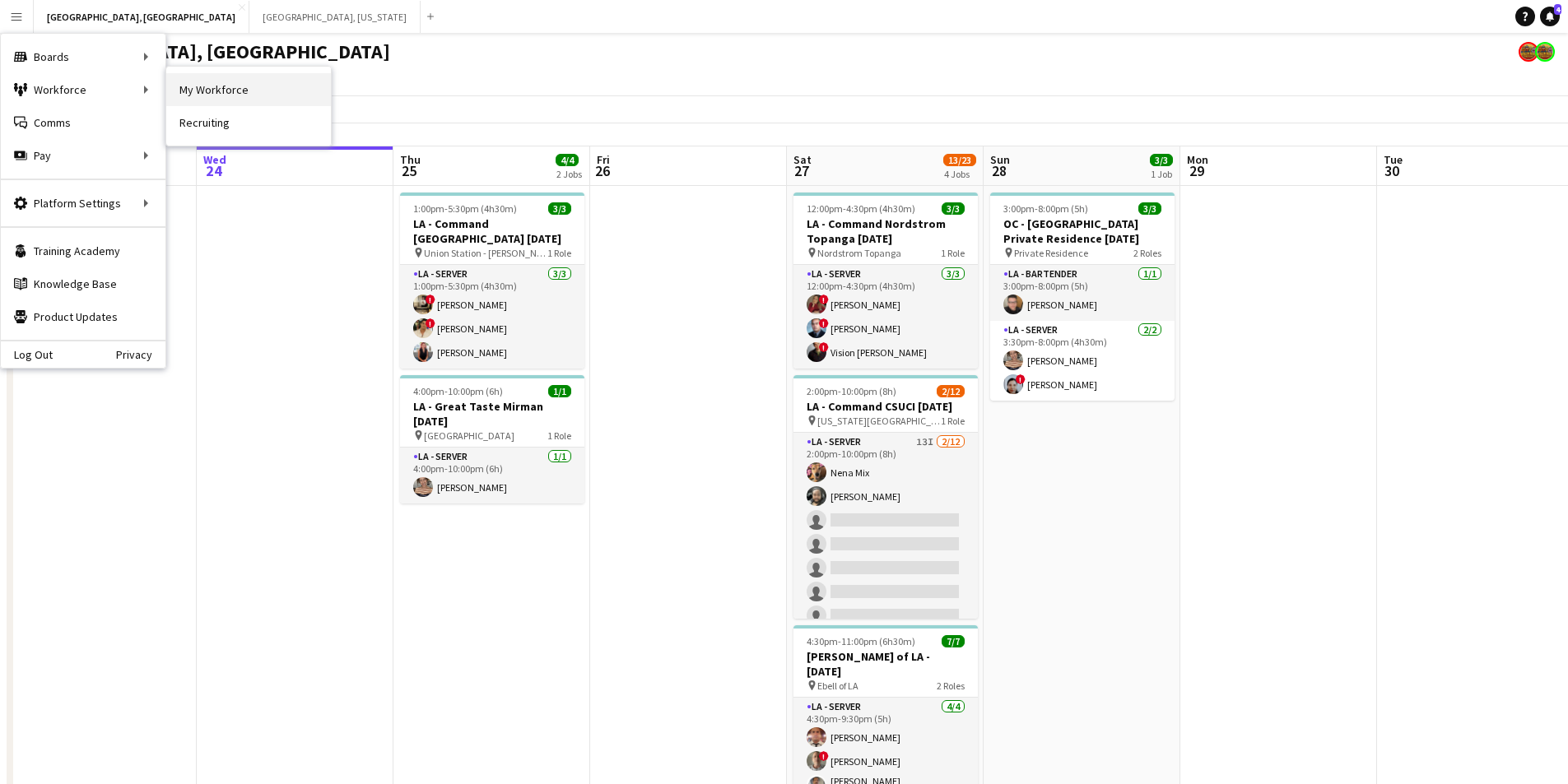
click at [200, 101] on link "My Workforce" at bounding box center [248, 89] width 164 height 33
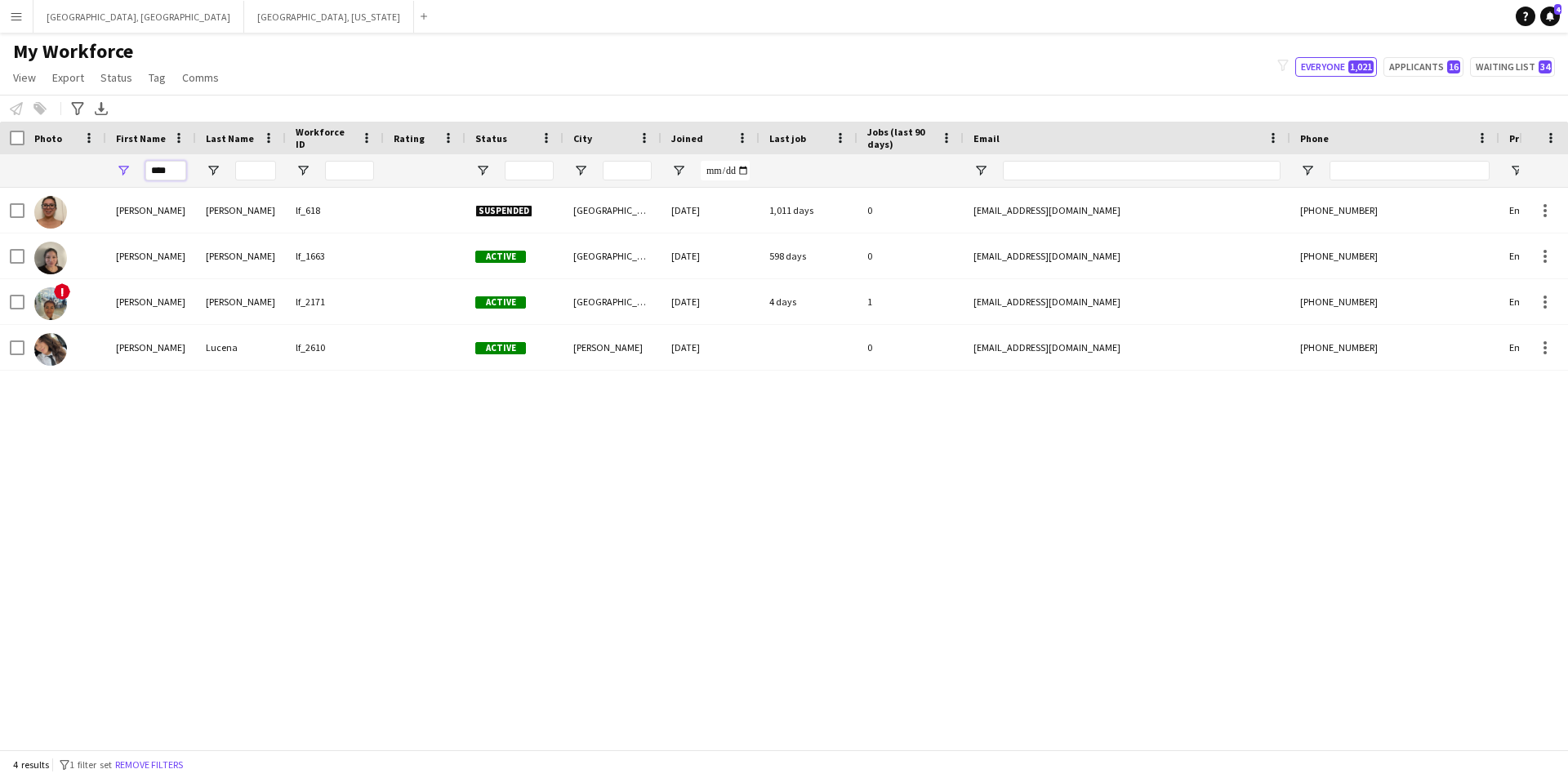
click at [168, 168] on input "****" at bounding box center [166, 170] width 41 height 20
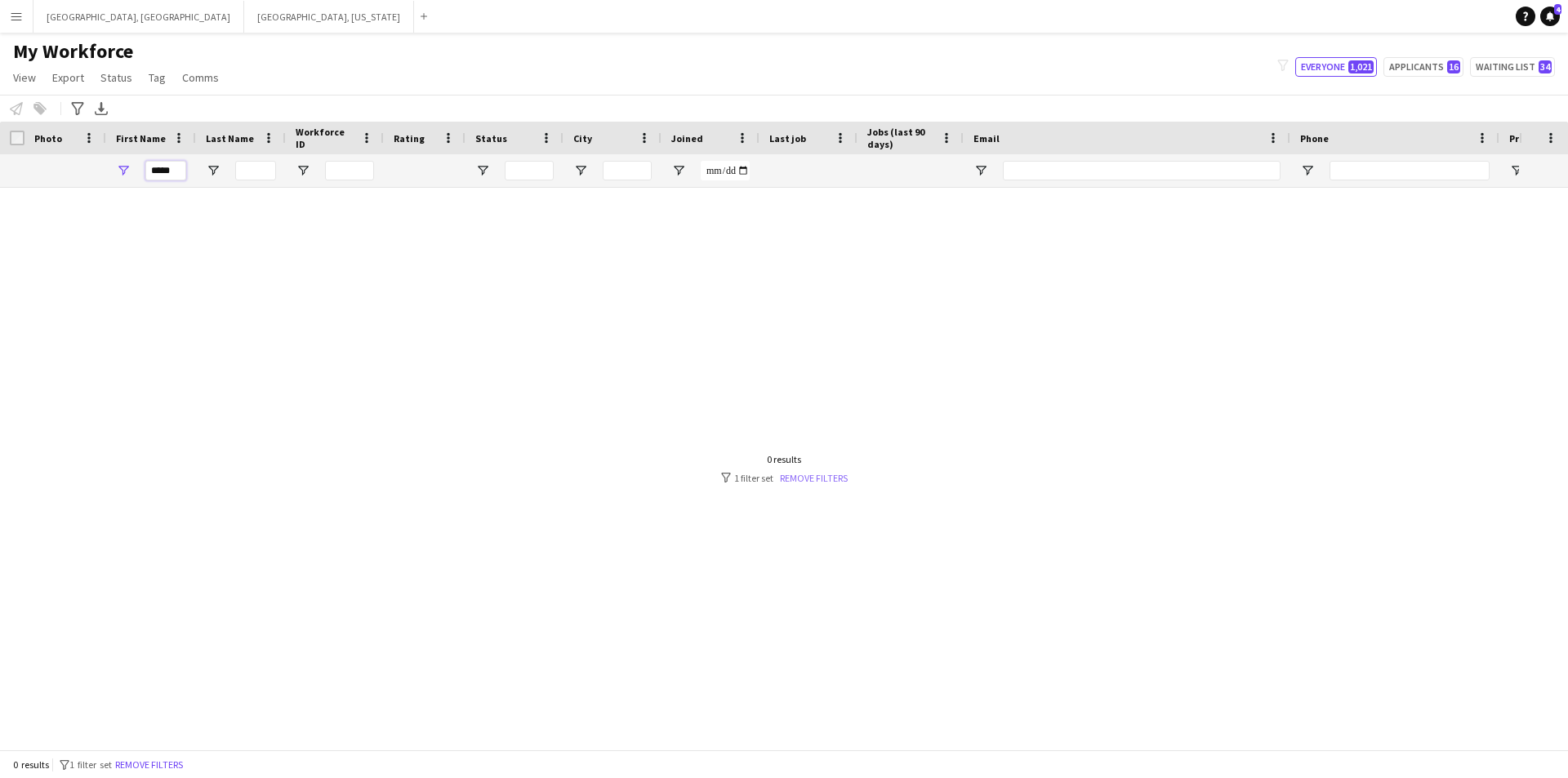
type input "*****"
click at [830, 480] on link "Remove filters" at bounding box center [814, 478] width 68 height 12
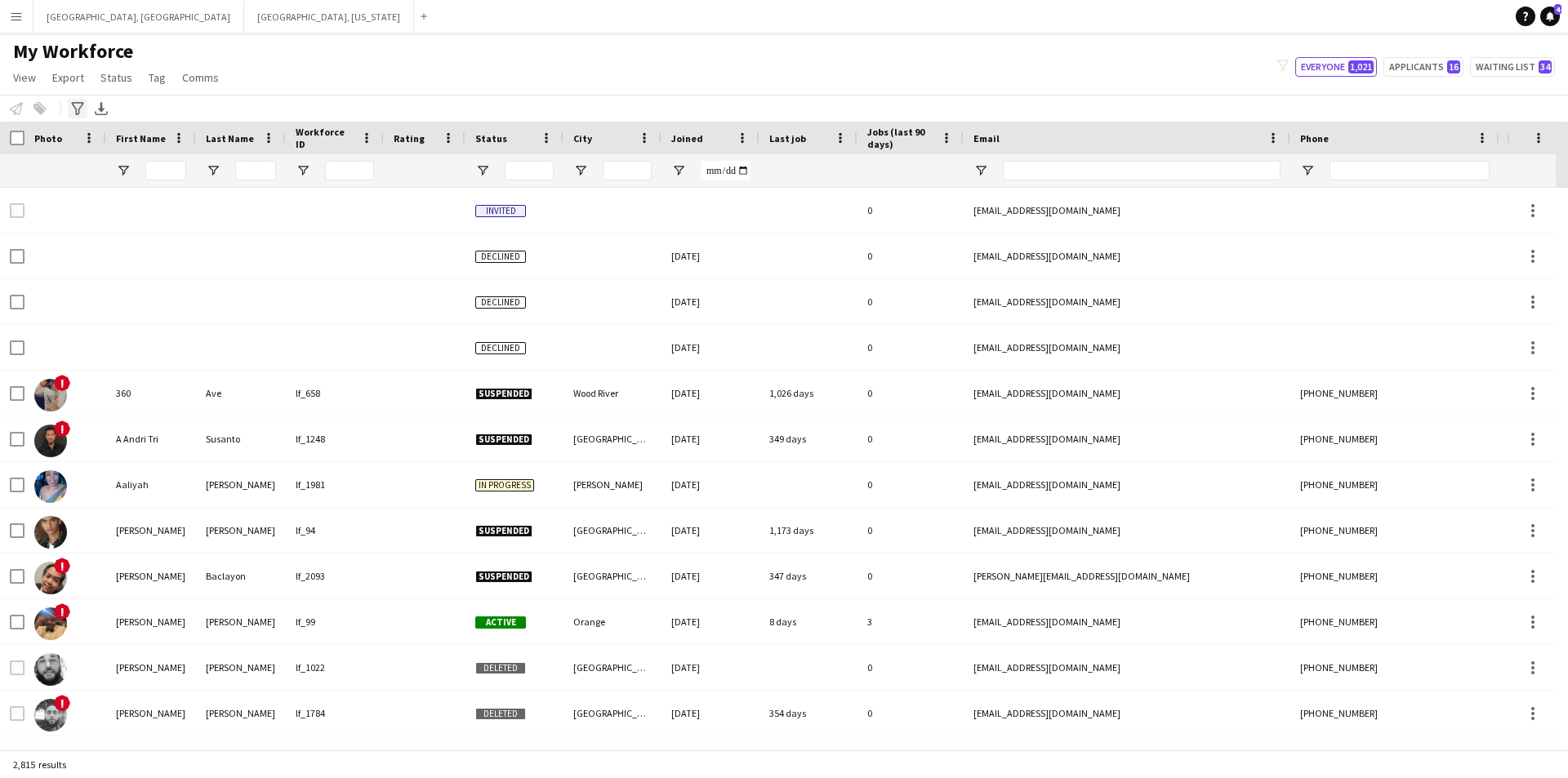
click at [84, 103] on icon at bounding box center [77, 108] width 12 height 13
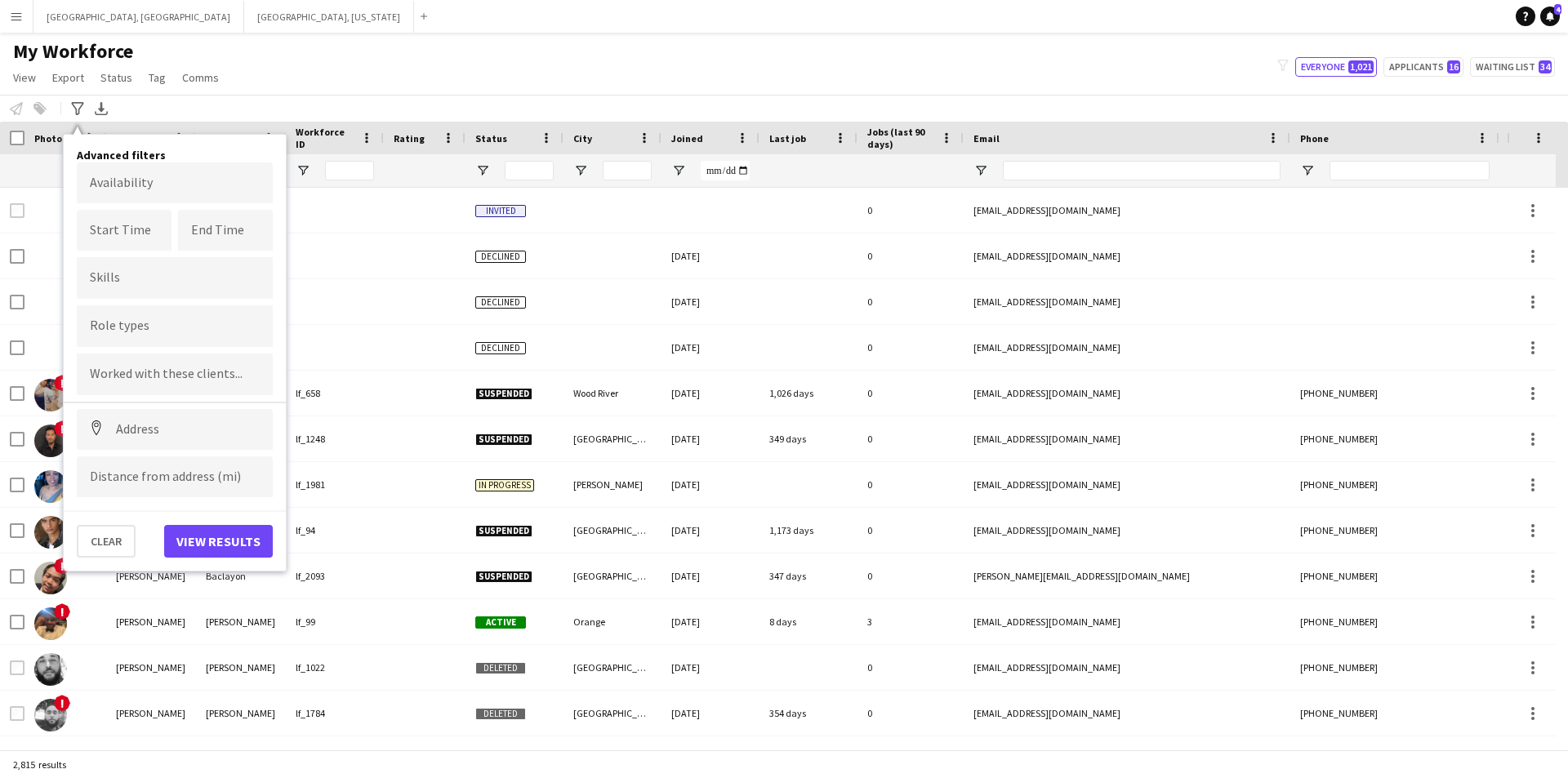
click at [147, 320] on div at bounding box center [175, 326] width 196 height 41
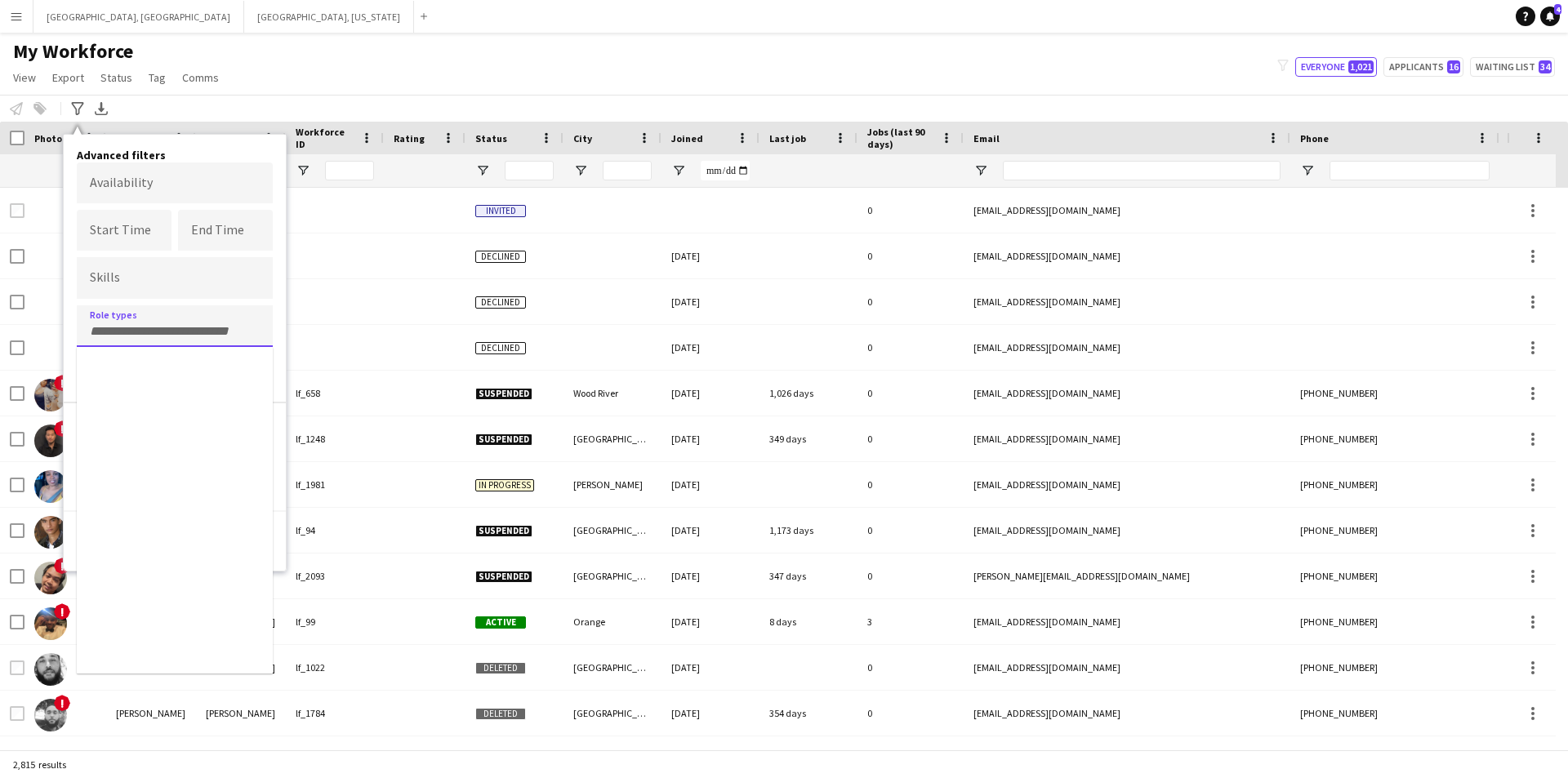
type input "*"
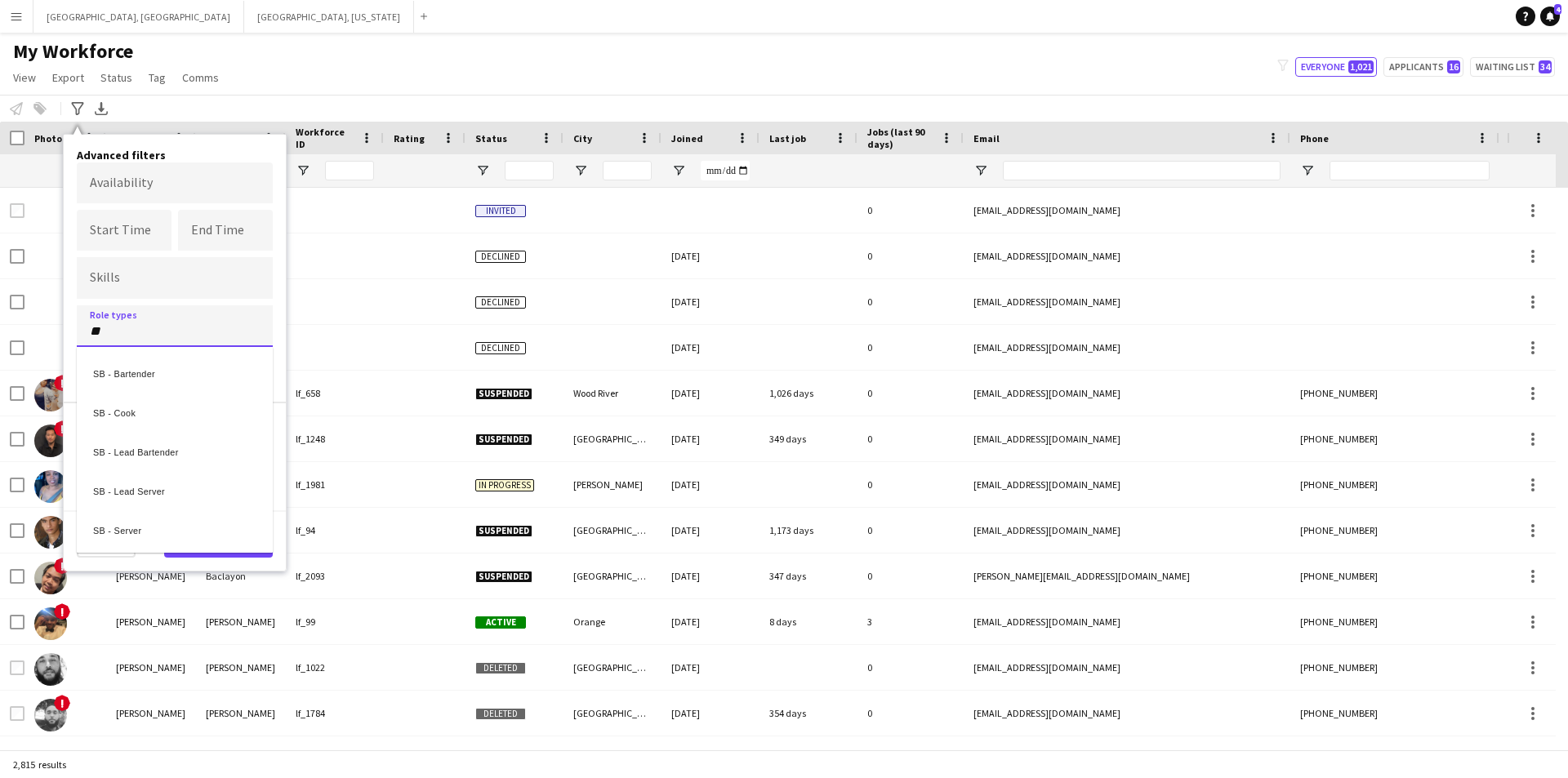
type input "**"
click at [169, 521] on div "SB - Server" at bounding box center [175, 528] width 196 height 39
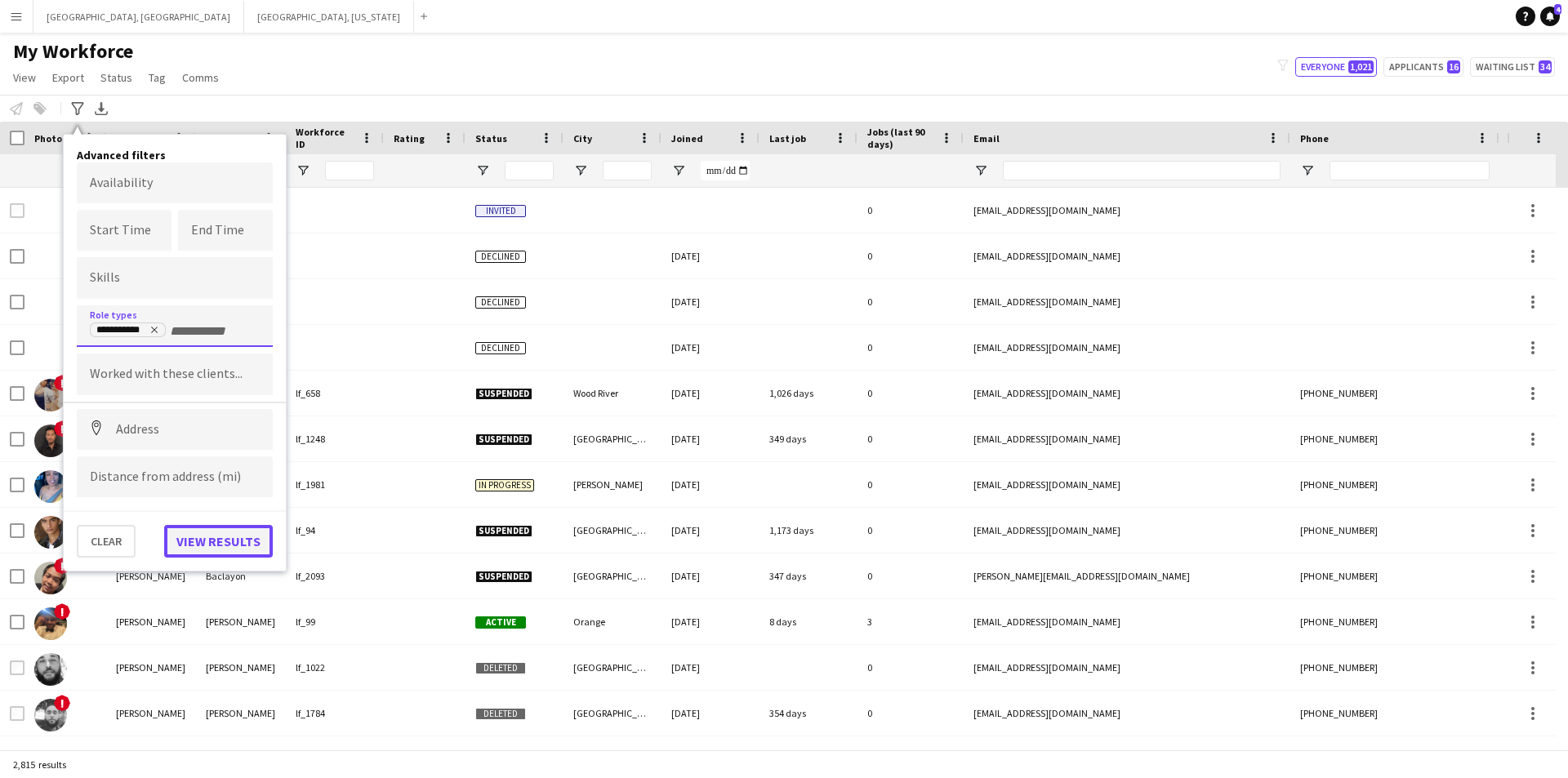
click at [225, 538] on button "View results" at bounding box center [218, 540] width 108 height 32
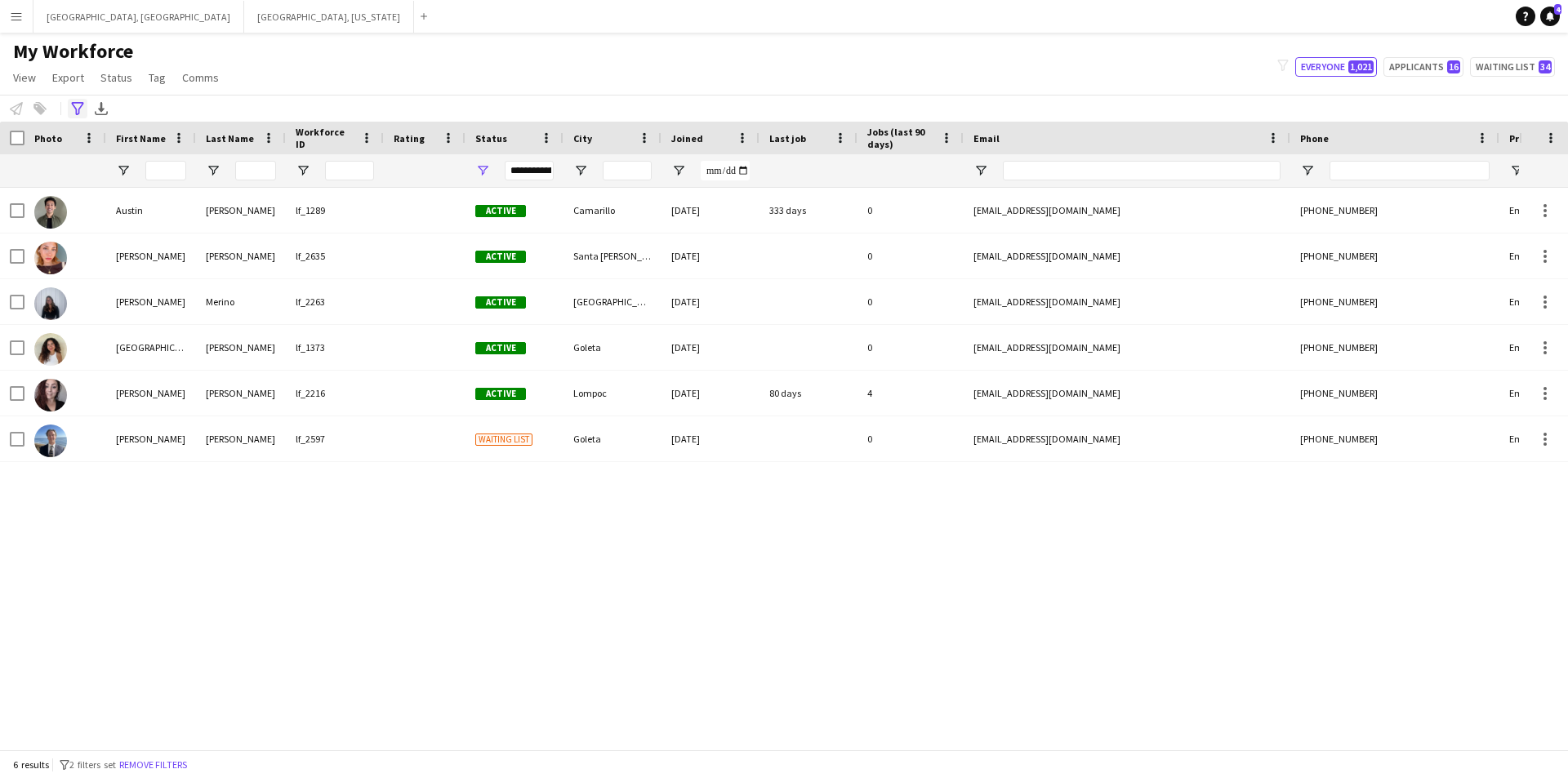
click at [82, 103] on icon "Advanced filters" at bounding box center [78, 108] width 13 height 13
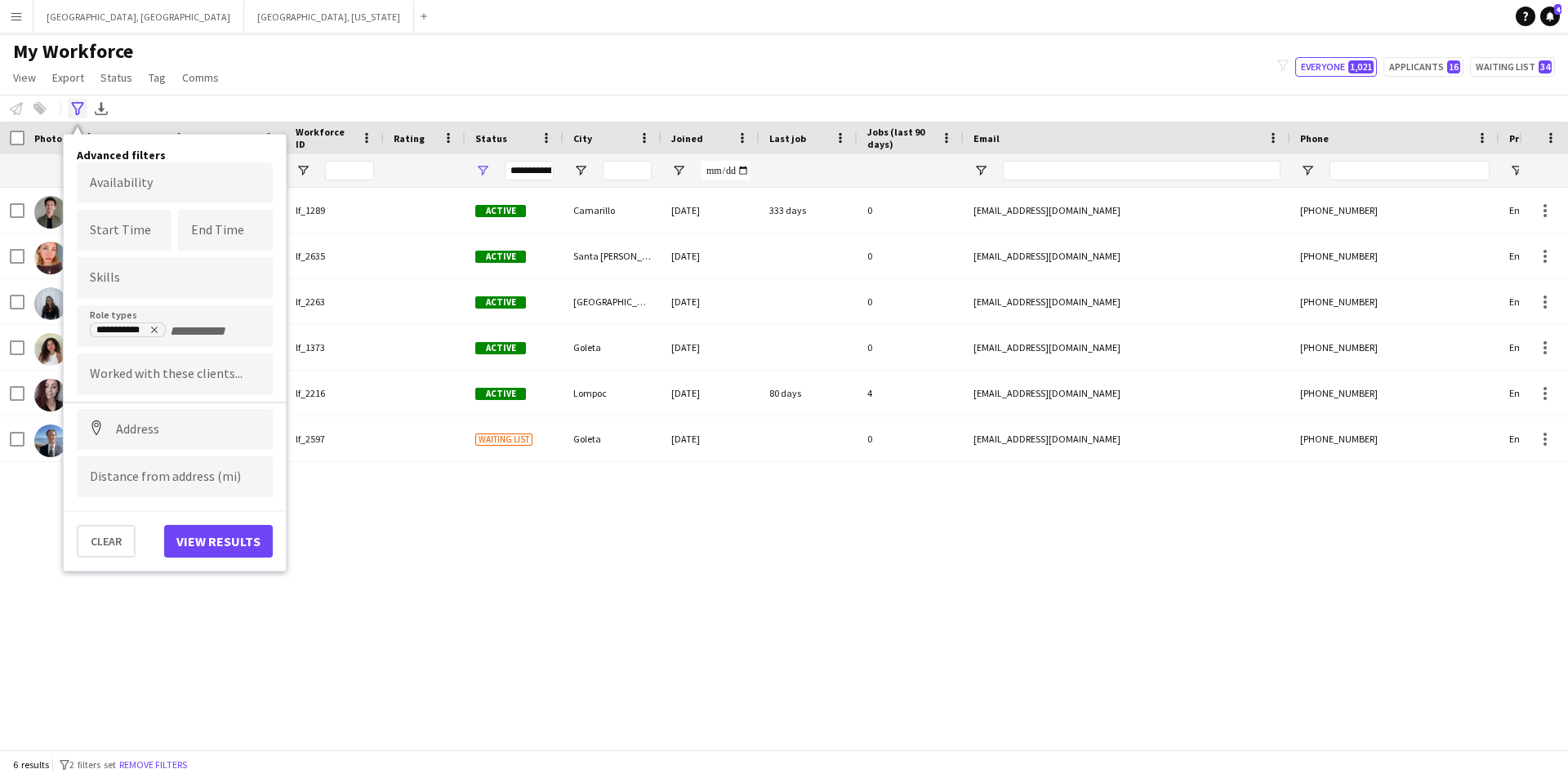
click at [83, 103] on icon at bounding box center [77, 108] width 12 height 13
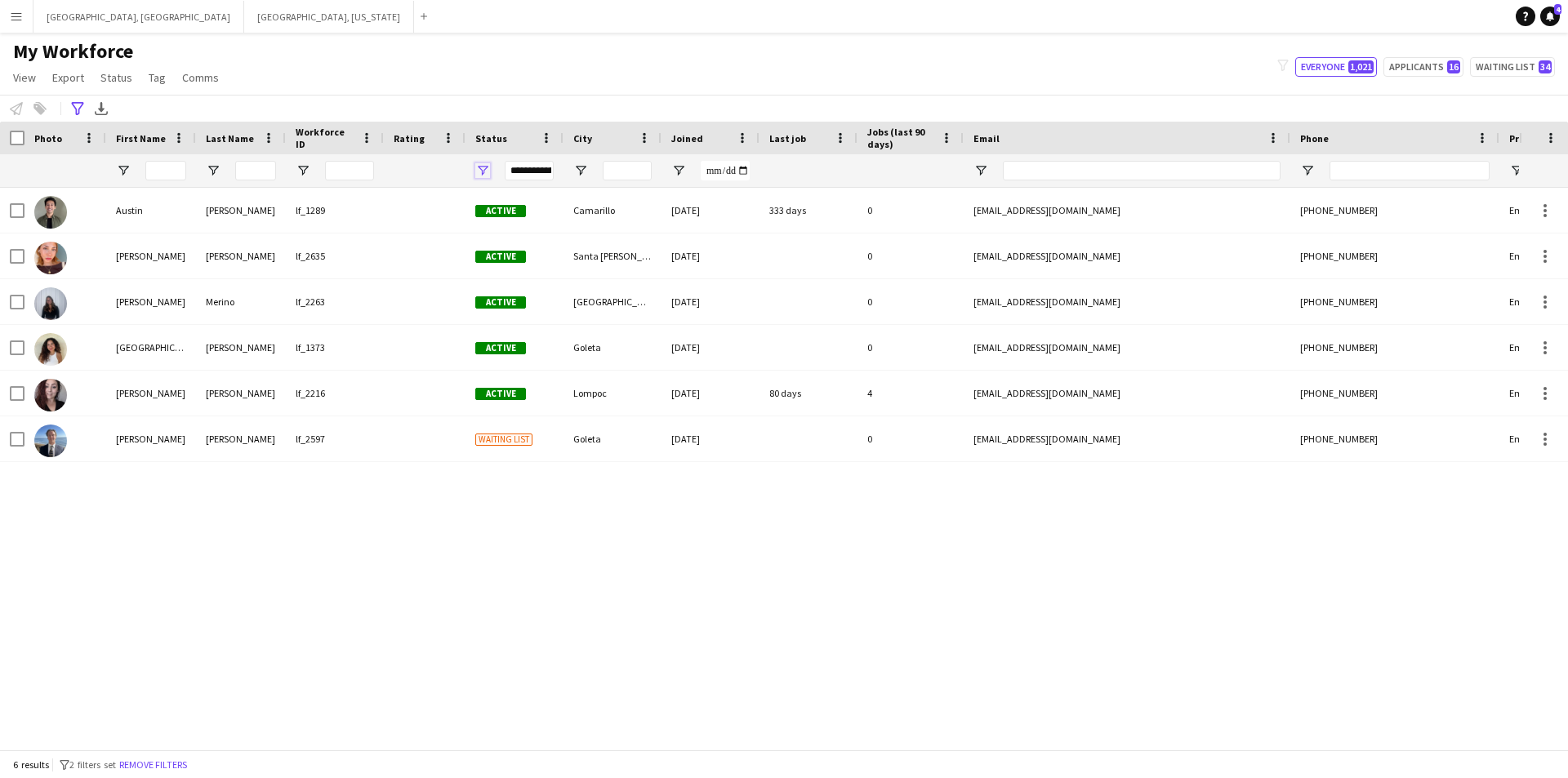
click at [481, 173] on span "Open Filter Menu" at bounding box center [483, 170] width 15 height 15
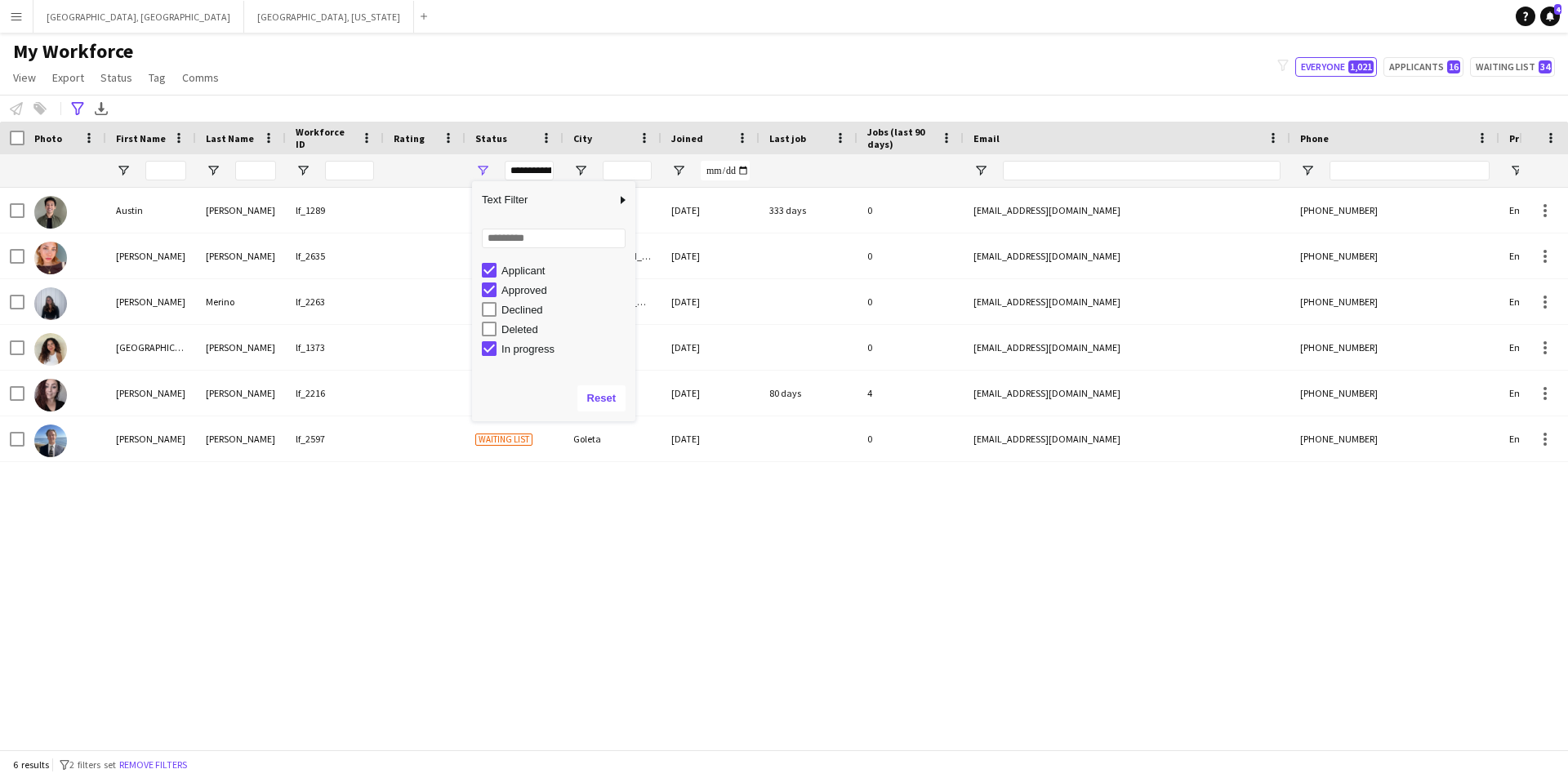
scroll to position [103, 0]
type input "**********"
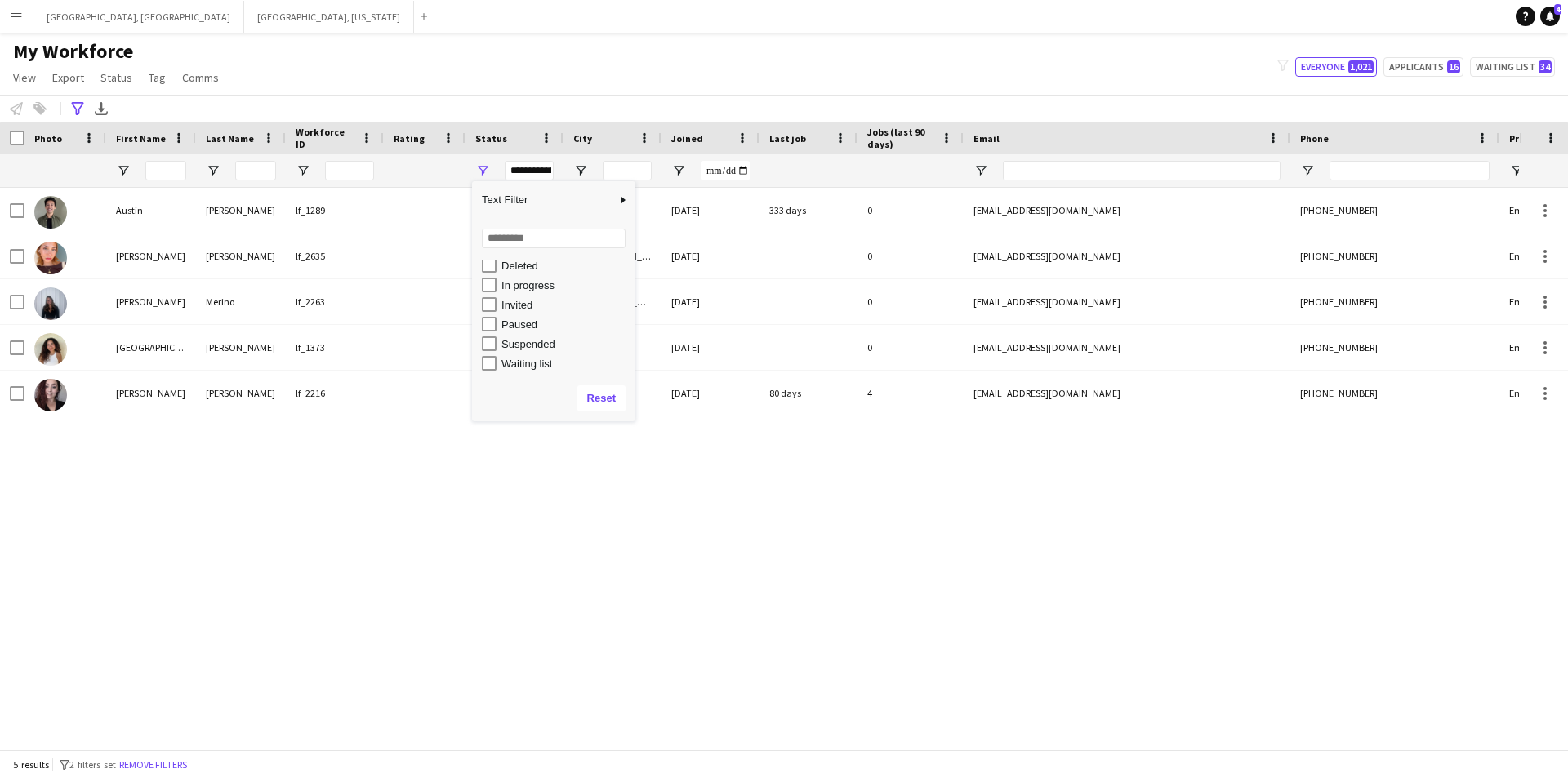
click at [593, 76] on div "My Workforce View Views Default view New view Update view Delete view Edit name…" at bounding box center [784, 66] width 1568 height 55
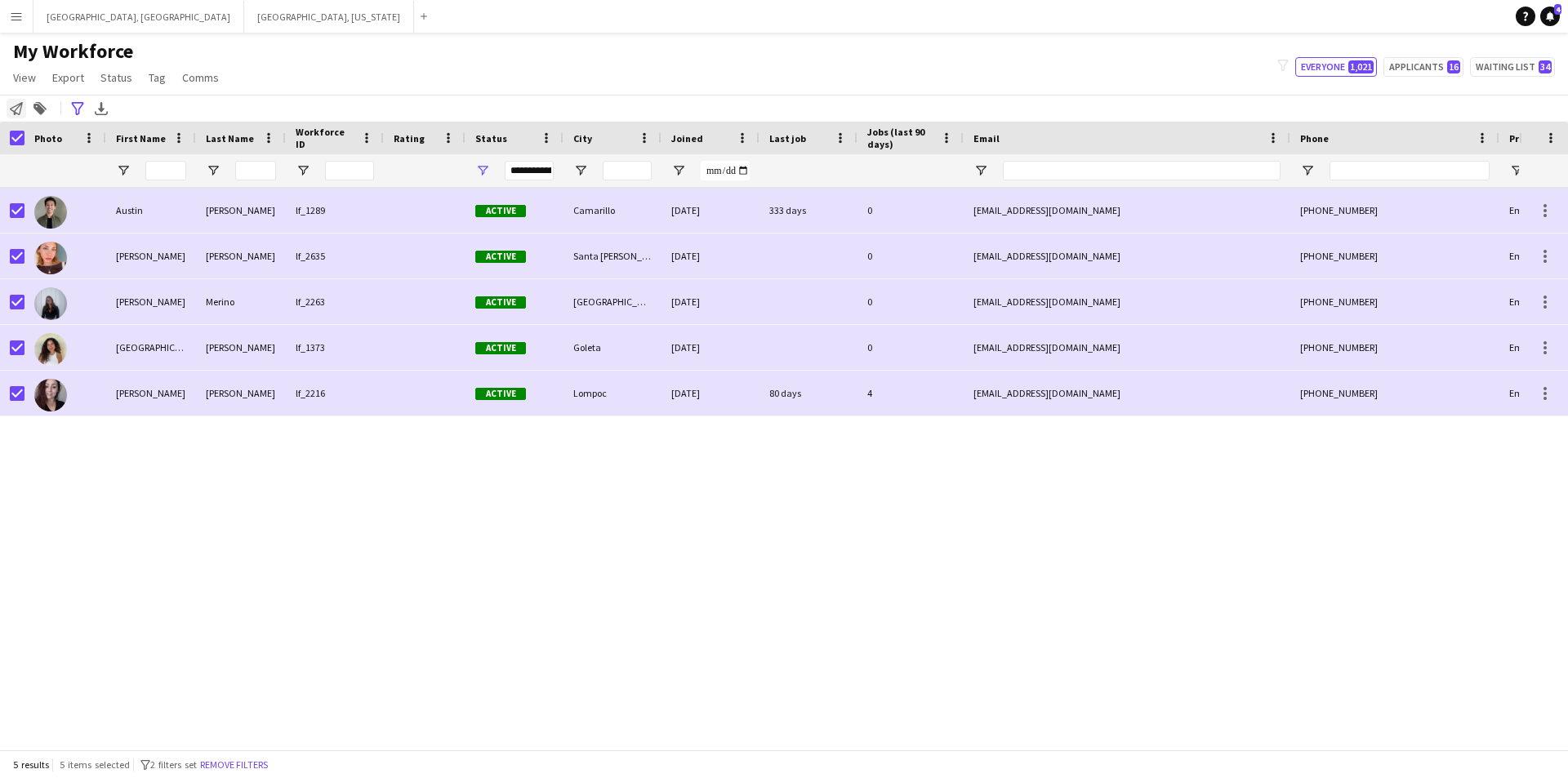
click at [19, 111] on icon "Notify workforce" at bounding box center [17, 108] width 13 height 13
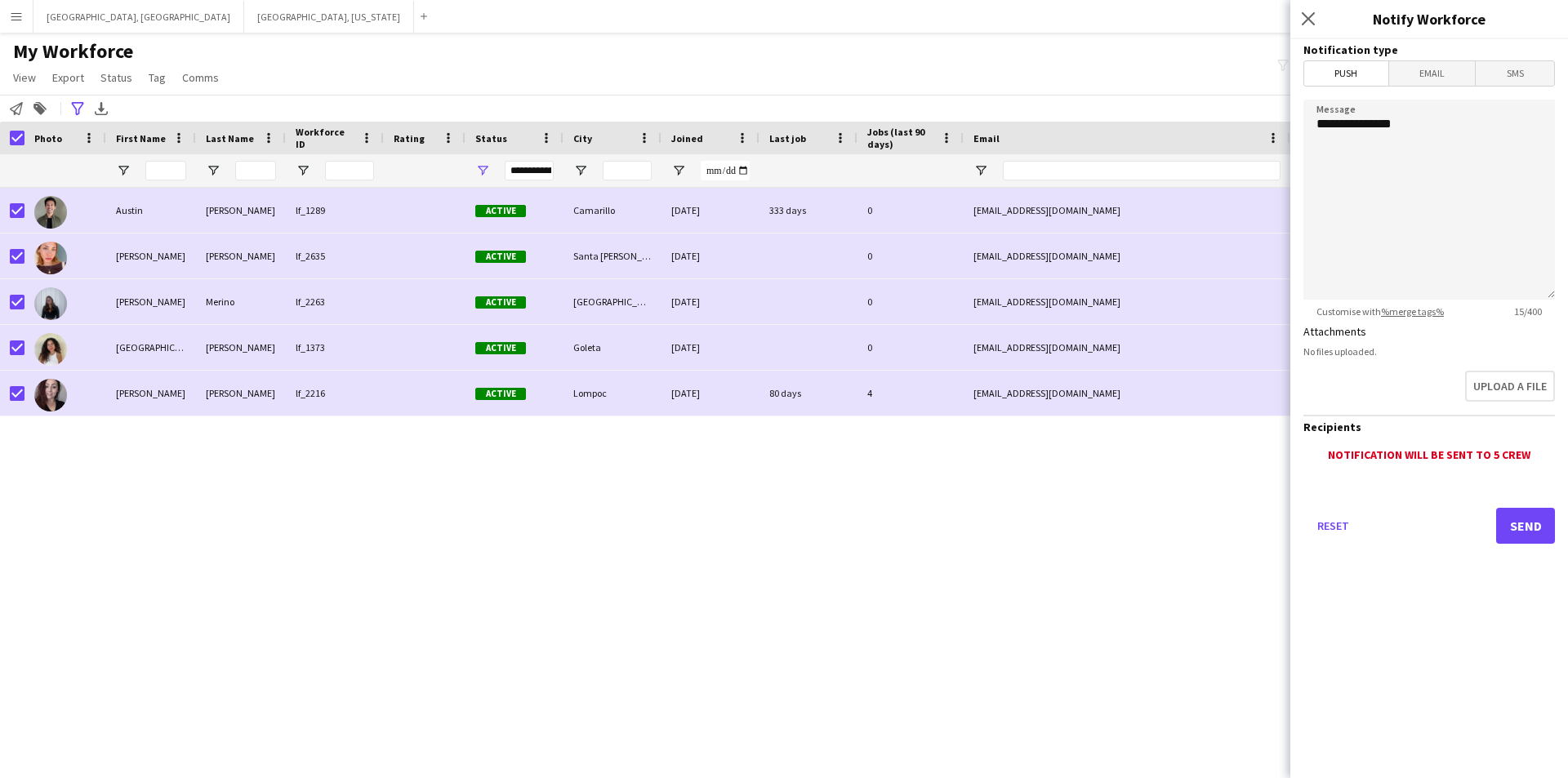
click at [1426, 77] on span "Email" at bounding box center [1432, 74] width 87 height 25
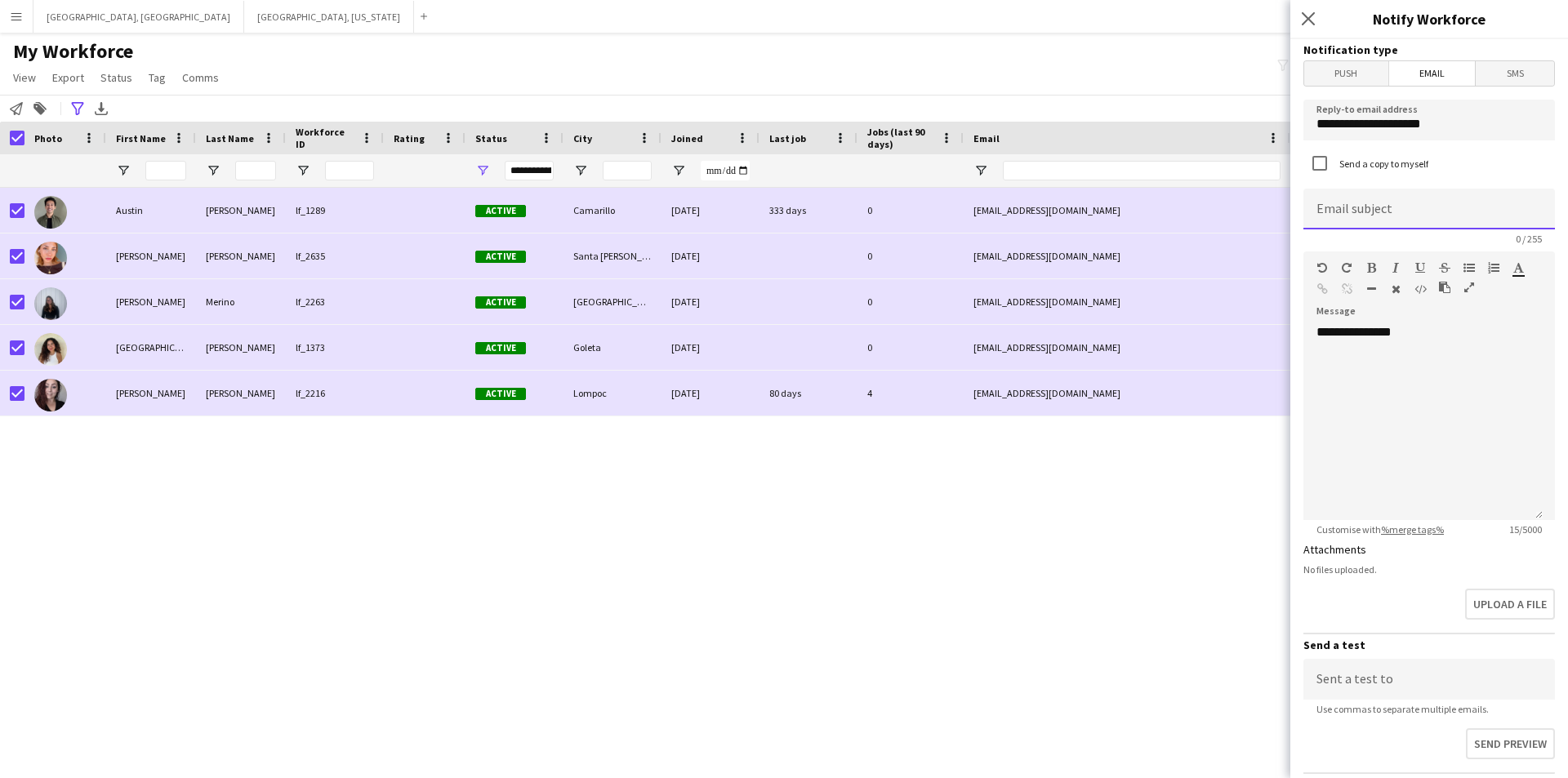
click at [1412, 203] on input at bounding box center [1430, 209] width 252 height 41
type input "**********"
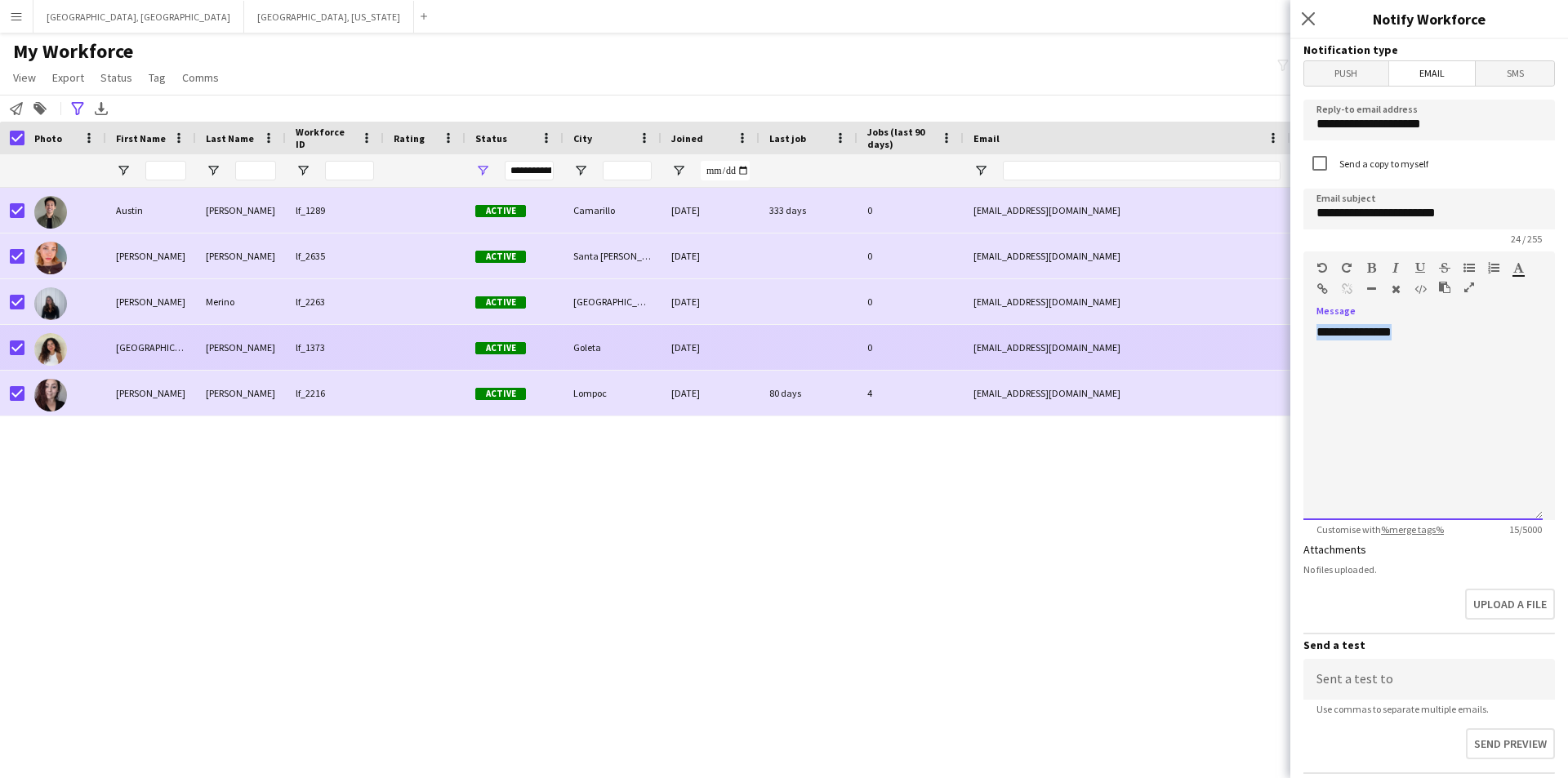
drag, startPoint x: 1448, startPoint y: 333, endPoint x: 1231, endPoint y: 333, distance: 217.0
click at [1231, 333] on body "Menu Boards Boards Boards All jobs Status Workforce Workforce My Workforce Recr…" at bounding box center [784, 389] width 1568 height 778
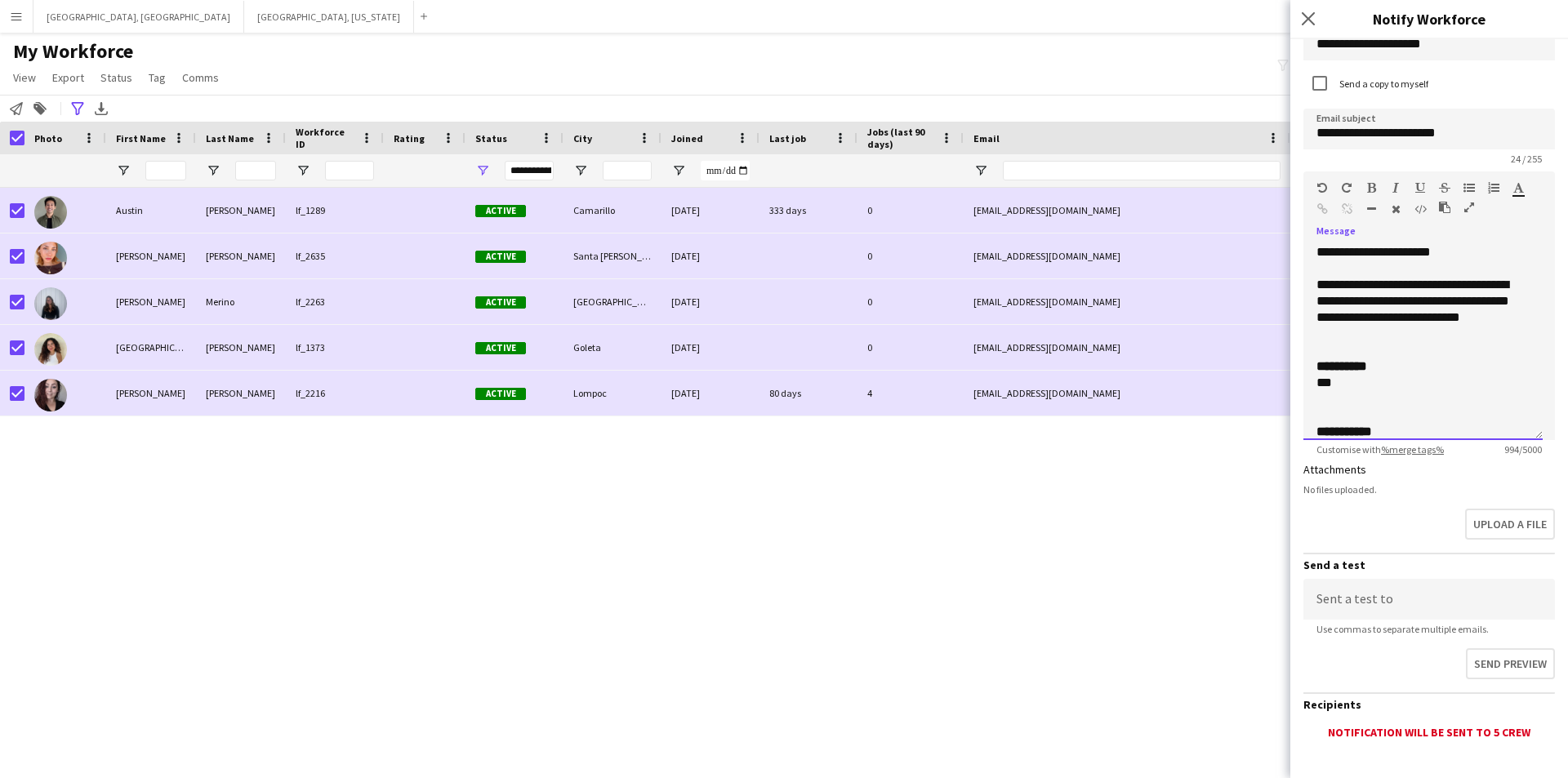
scroll to position [169, 0]
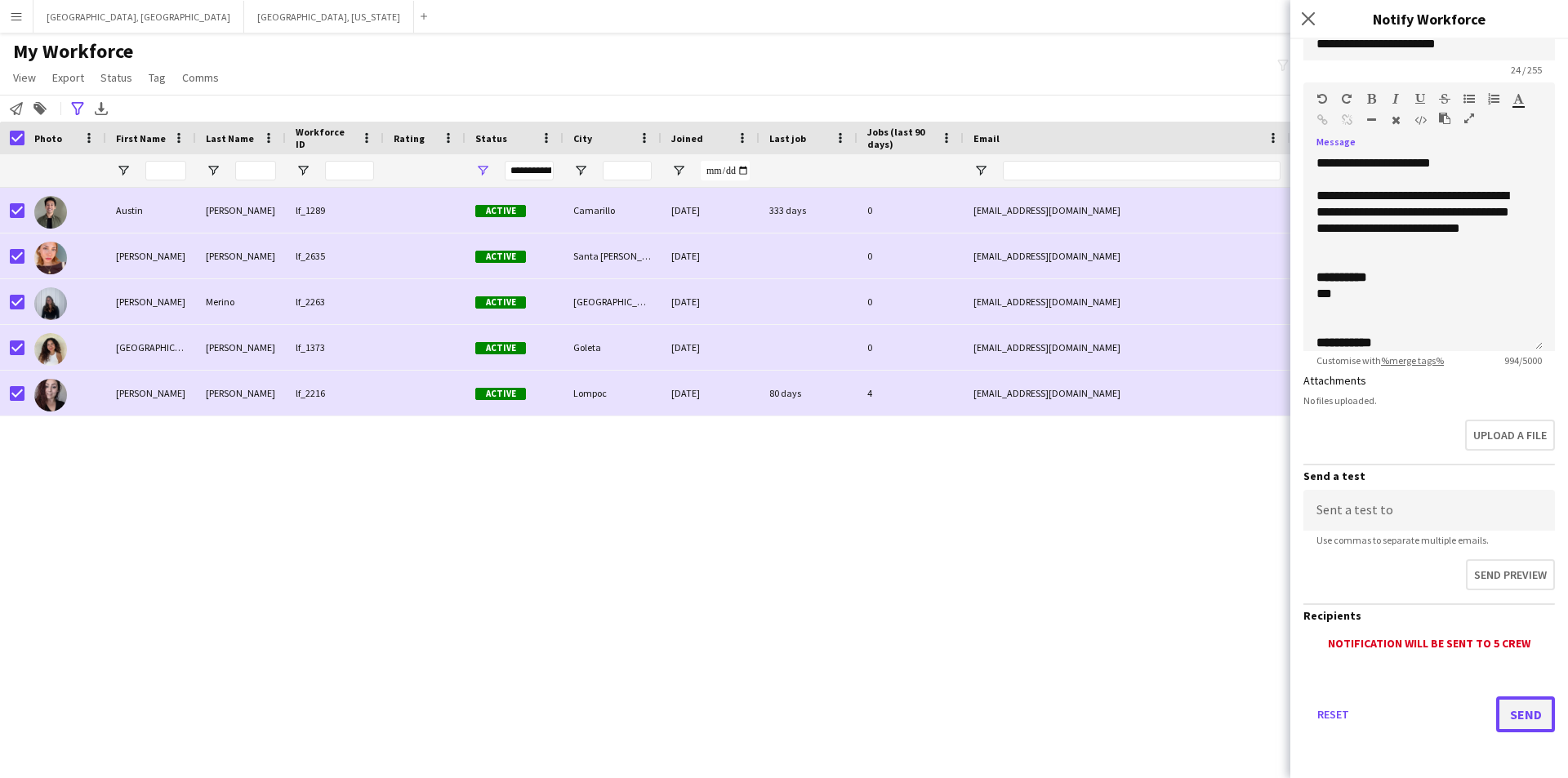
click at [1505, 708] on button "Send" at bounding box center [1526, 714] width 59 height 36
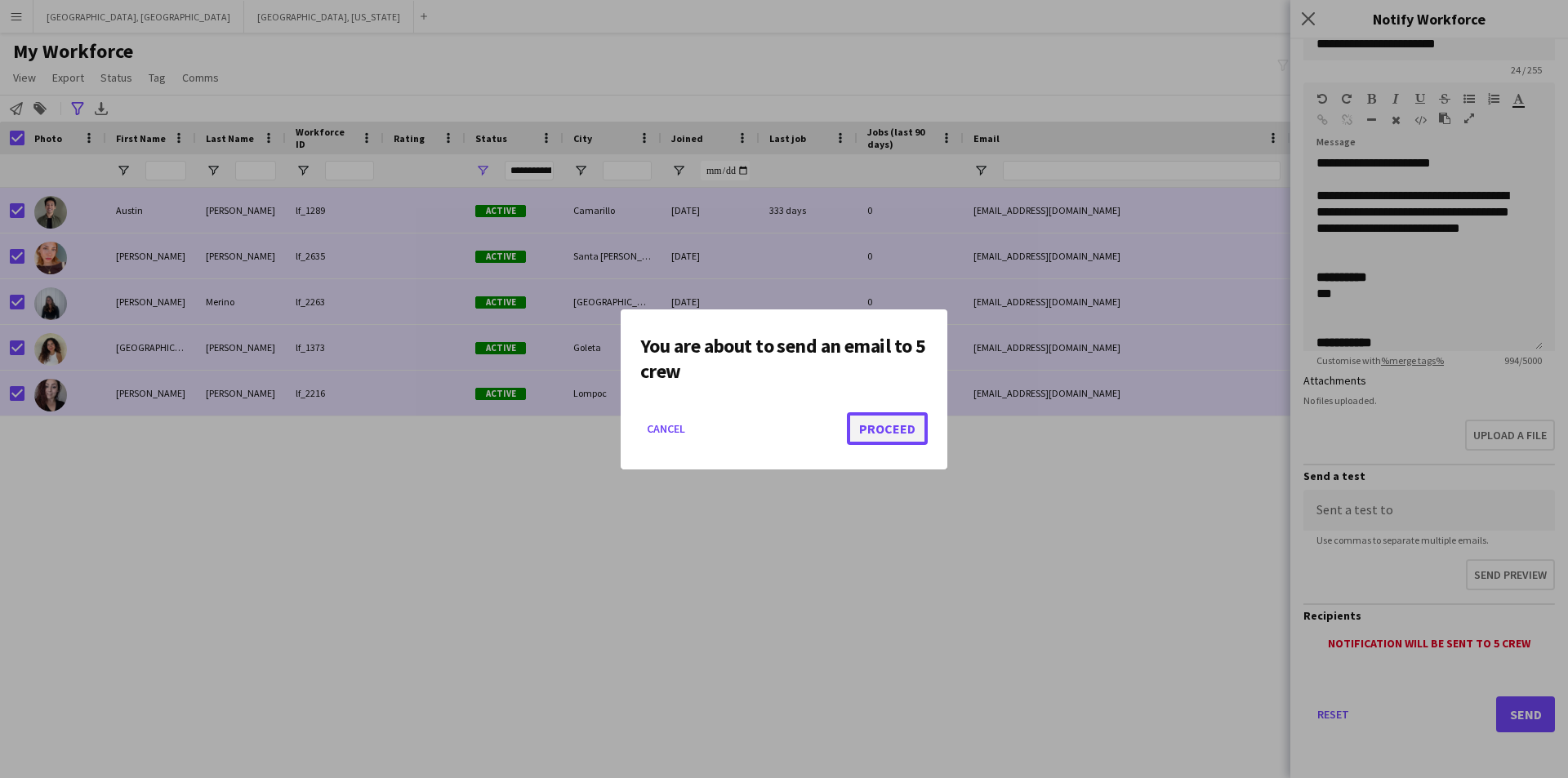
click at [886, 430] on button "Proceed" at bounding box center [887, 428] width 81 height 32
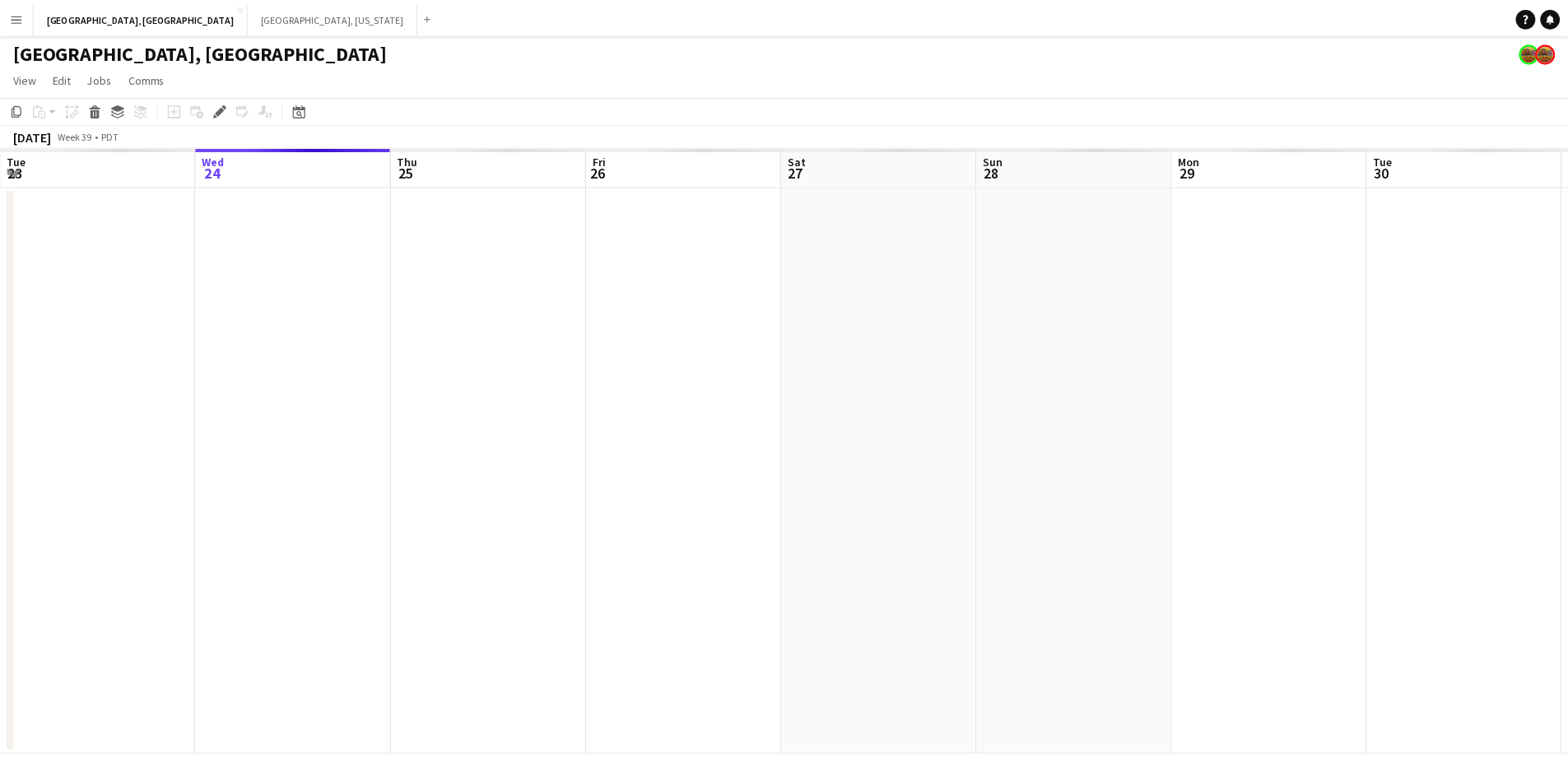
scroll to position [0, 566]
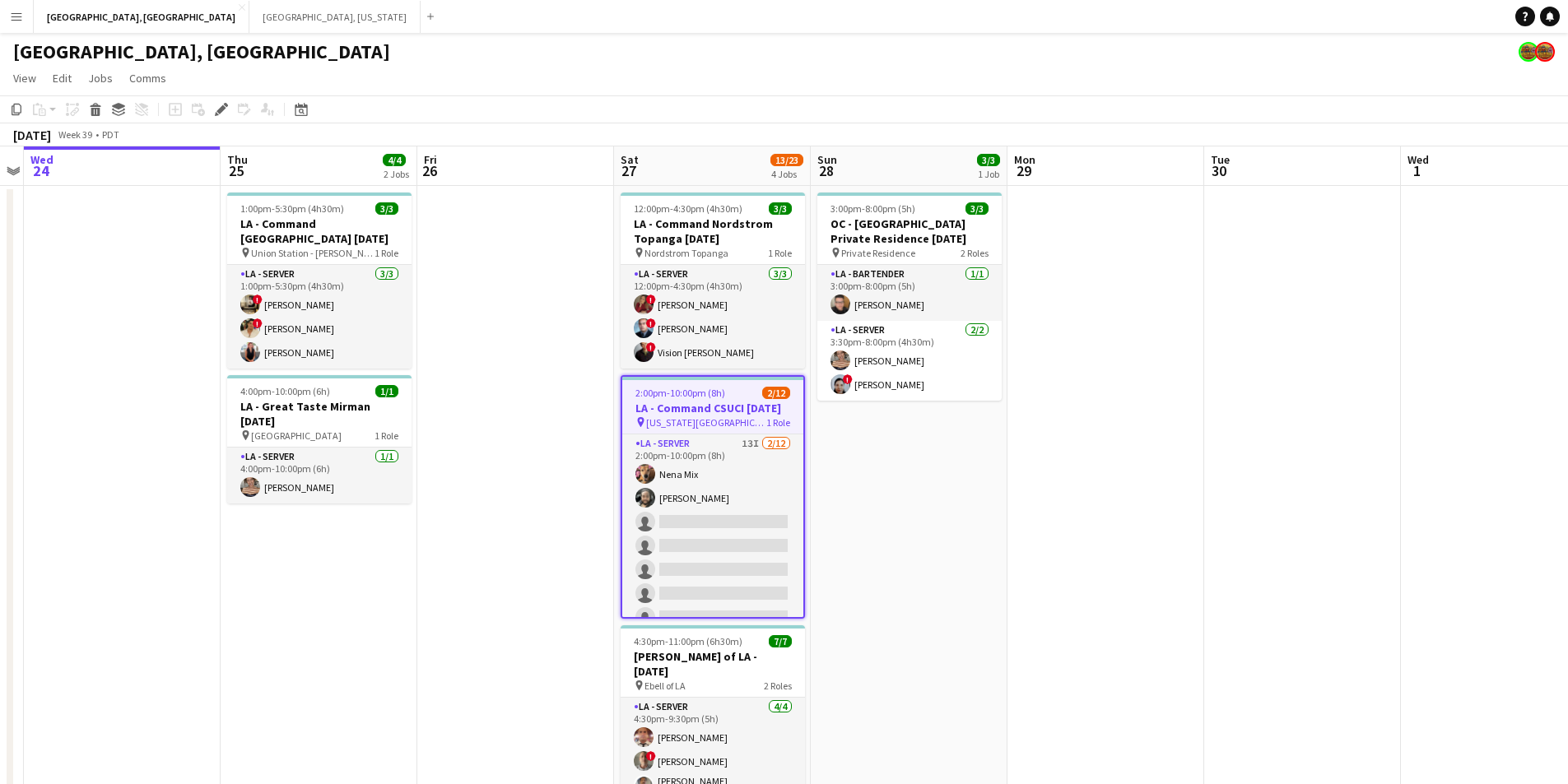
click at [700, 392] on span "2:00pm-10:00pm (8h)" at bounding box center [681, 393] width 90 height 13
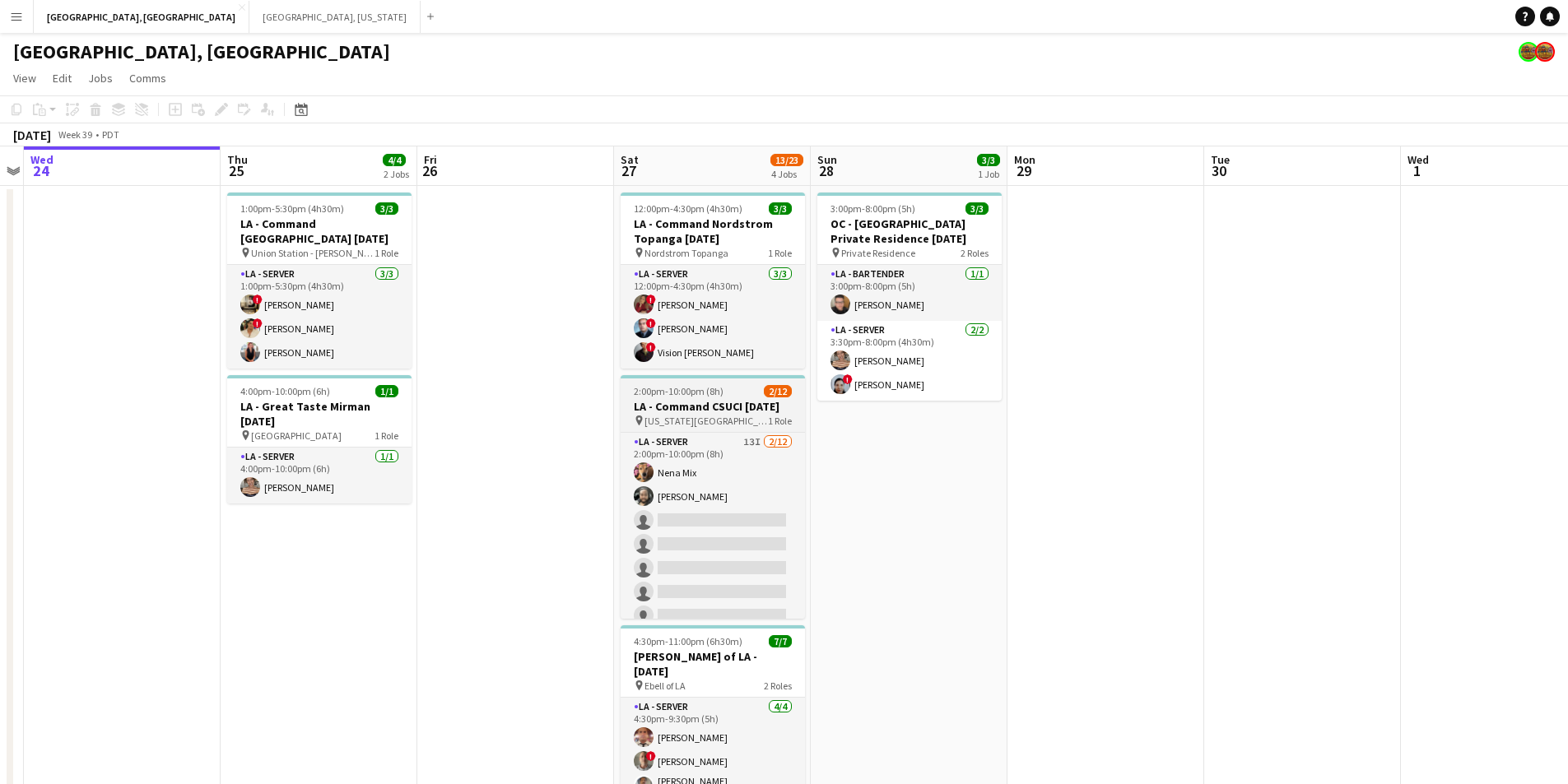
click at [700, 392] on span "2:00pm-10:00pm (8h)" at bounding box center [679, 391] width 90 height 13
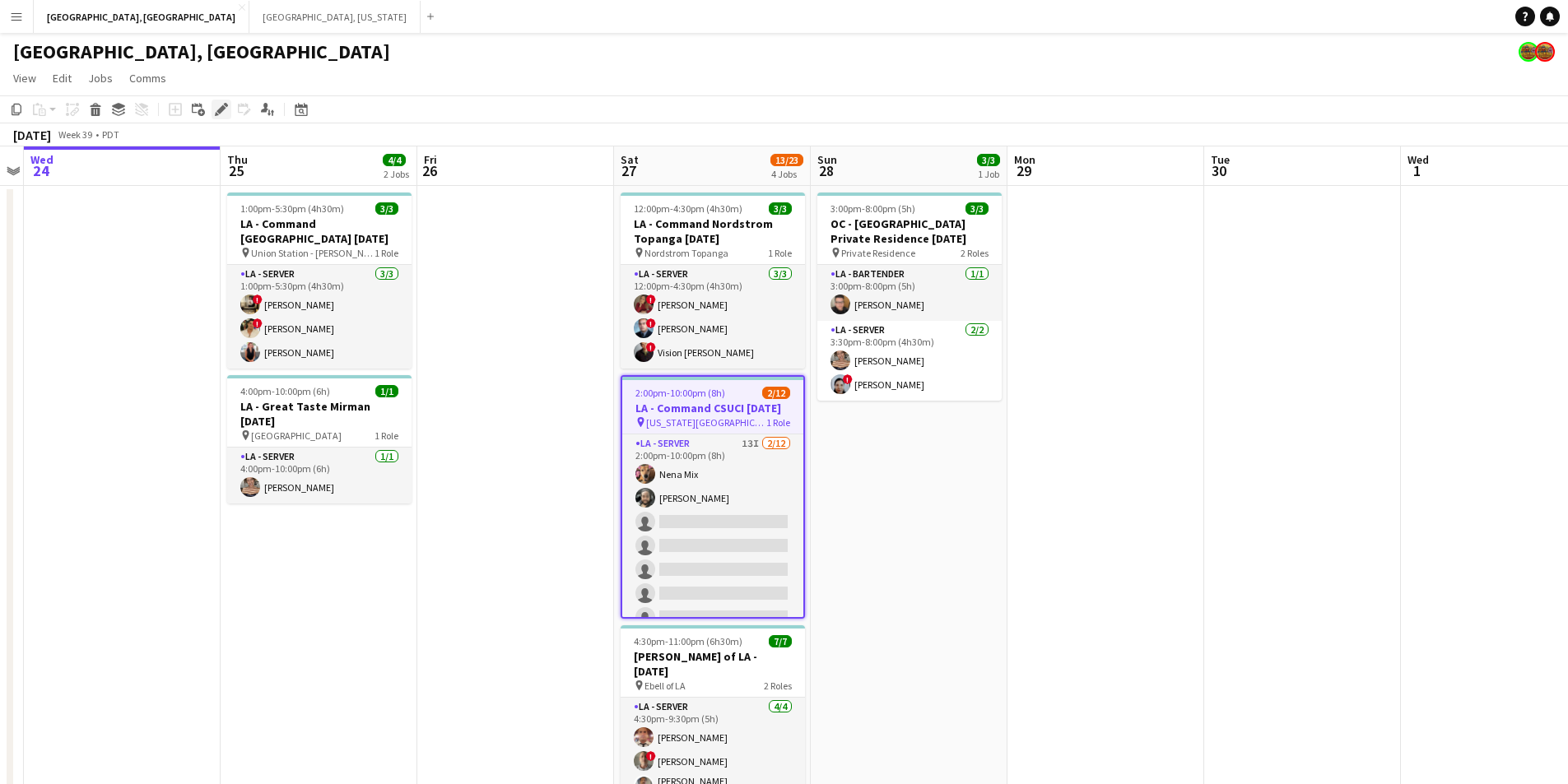
click at [214, 103] on div "Edit" at bounding box center [222, 109] width 20 height 20
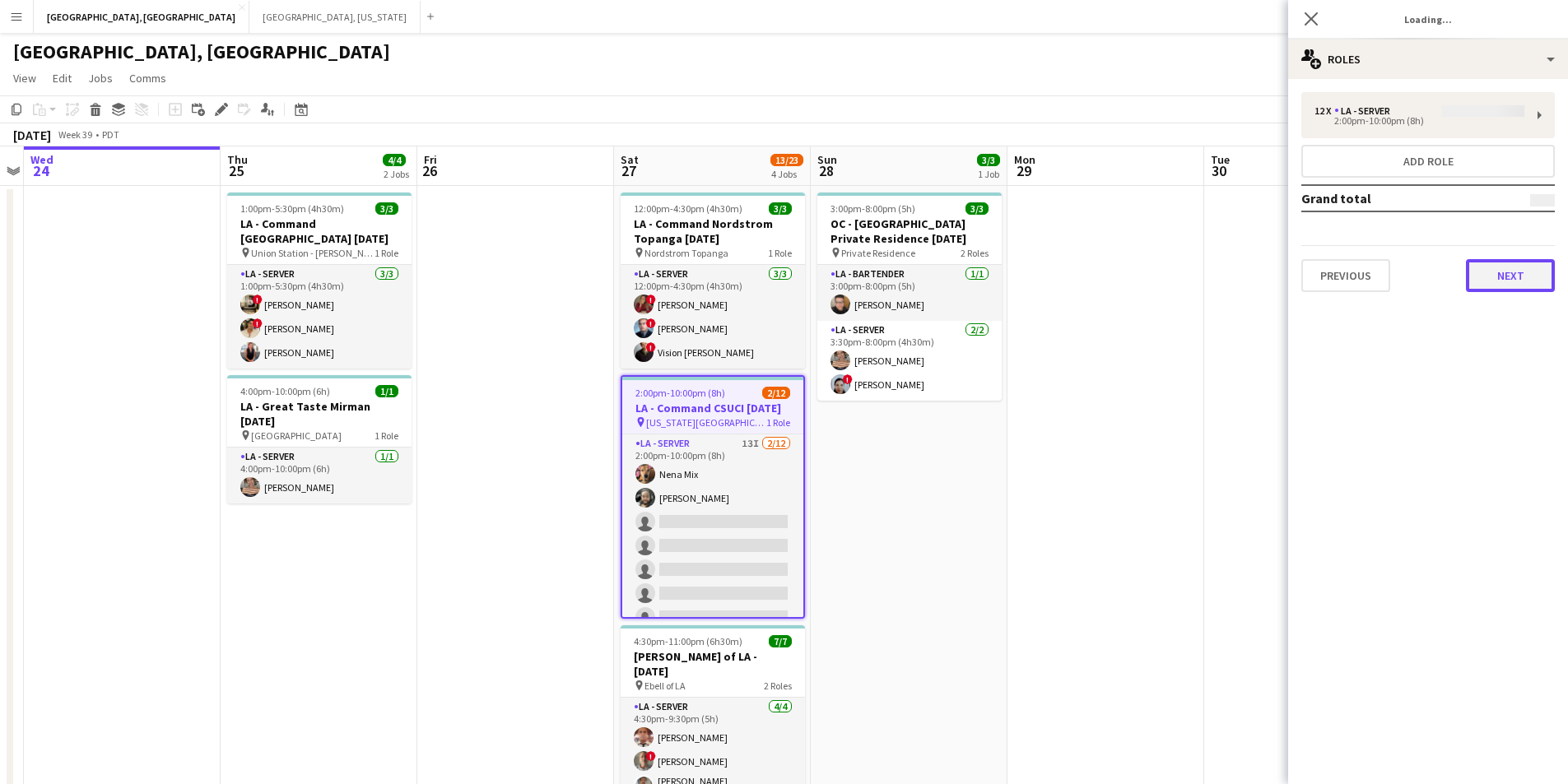
click at [1543, 269] on button "Next" at bounding box center [1510, 275] width 89 height 33
type input "**********"
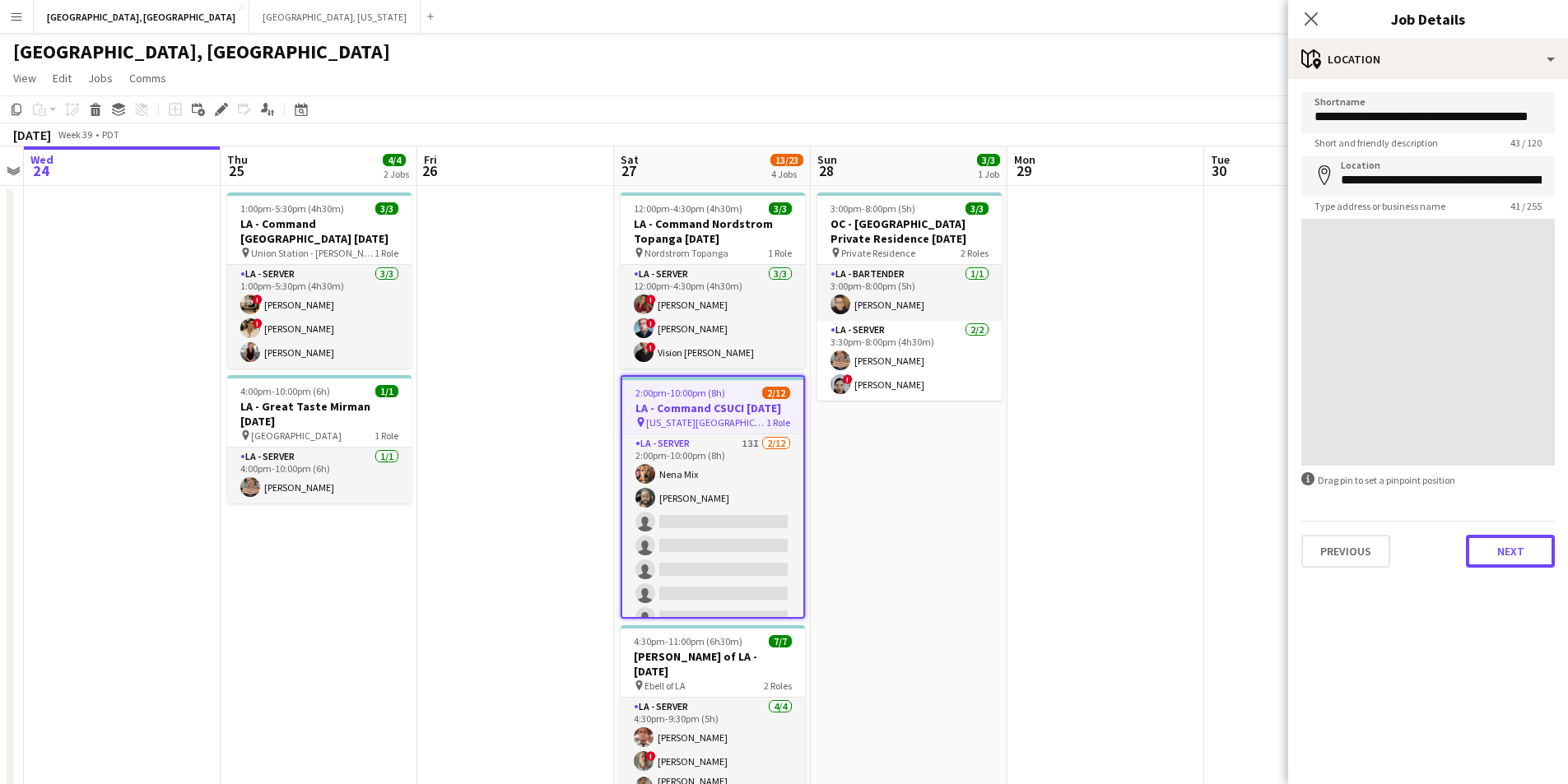
click at [1513, 560] on button "Next" at bounding box center [1510, 550] width 89 height 33
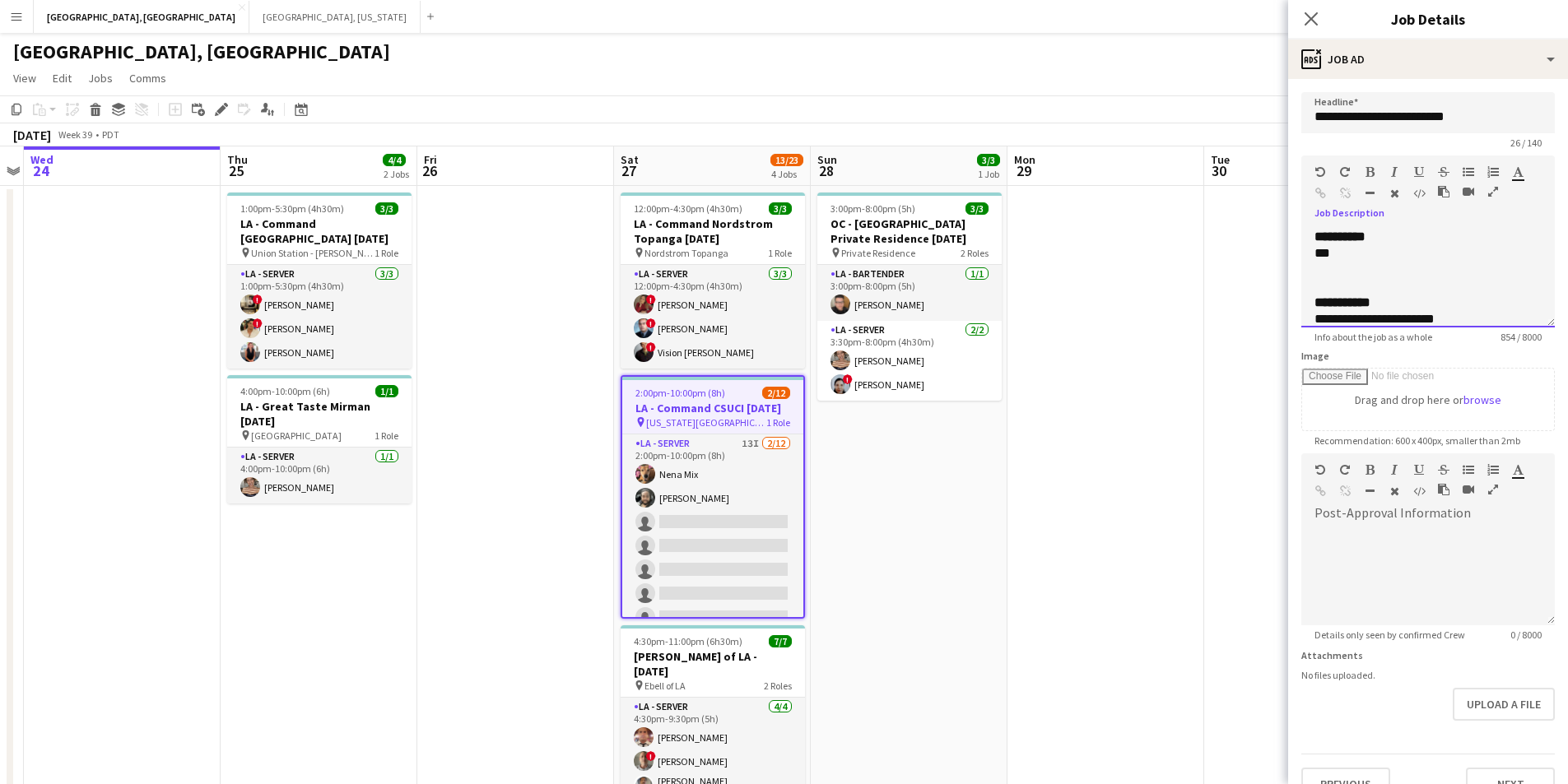
click at [1352, 305] on b "**********" at bounding box center [1342, 302] width 56 height 13
copy div "**********"
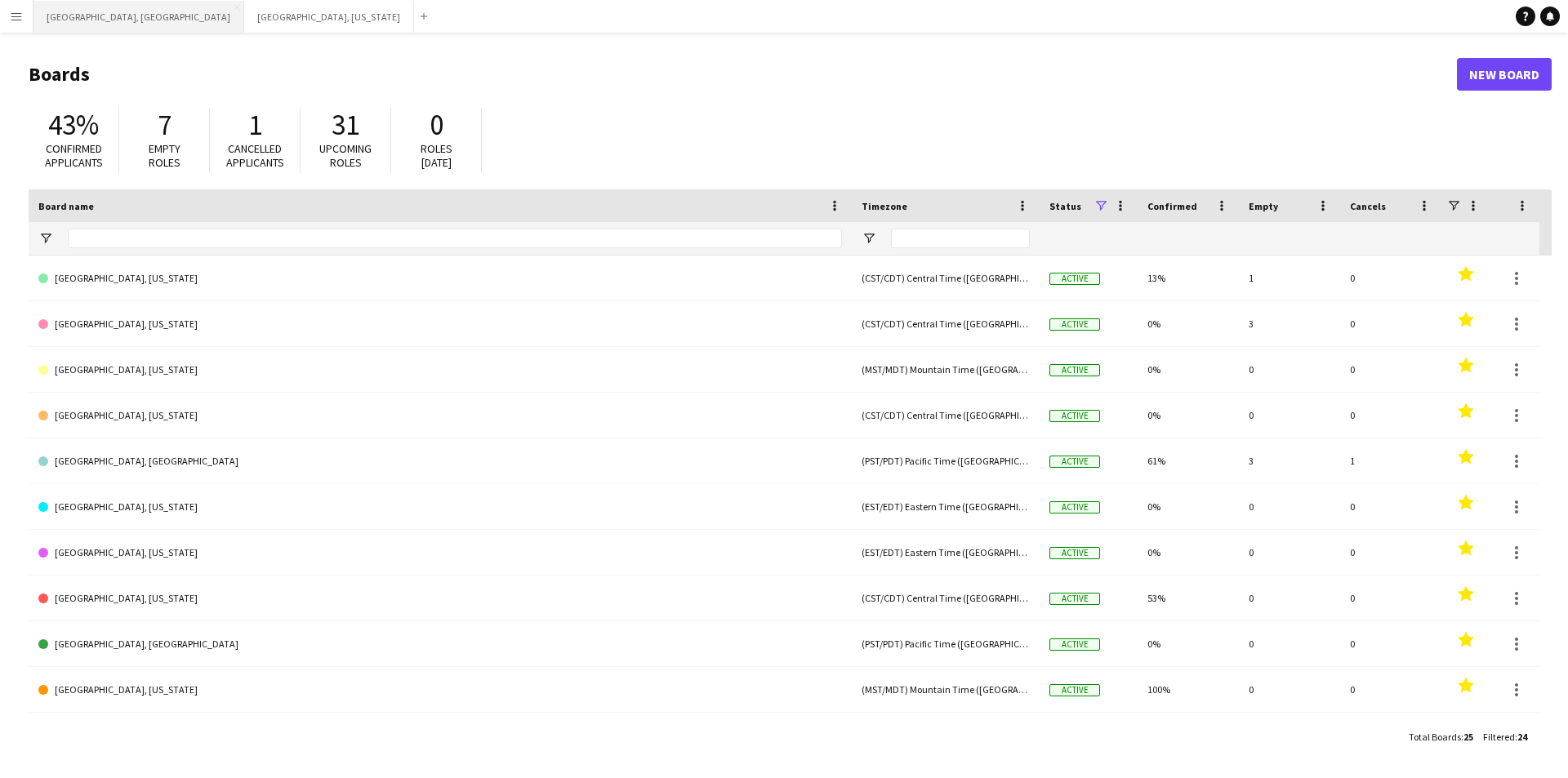
click at [71, 12] on button "[GEOGRAPHIC_DATA], [GEOGRAPHIC_DATA] Close" at bounding box center [138, 17] width 211 height 31
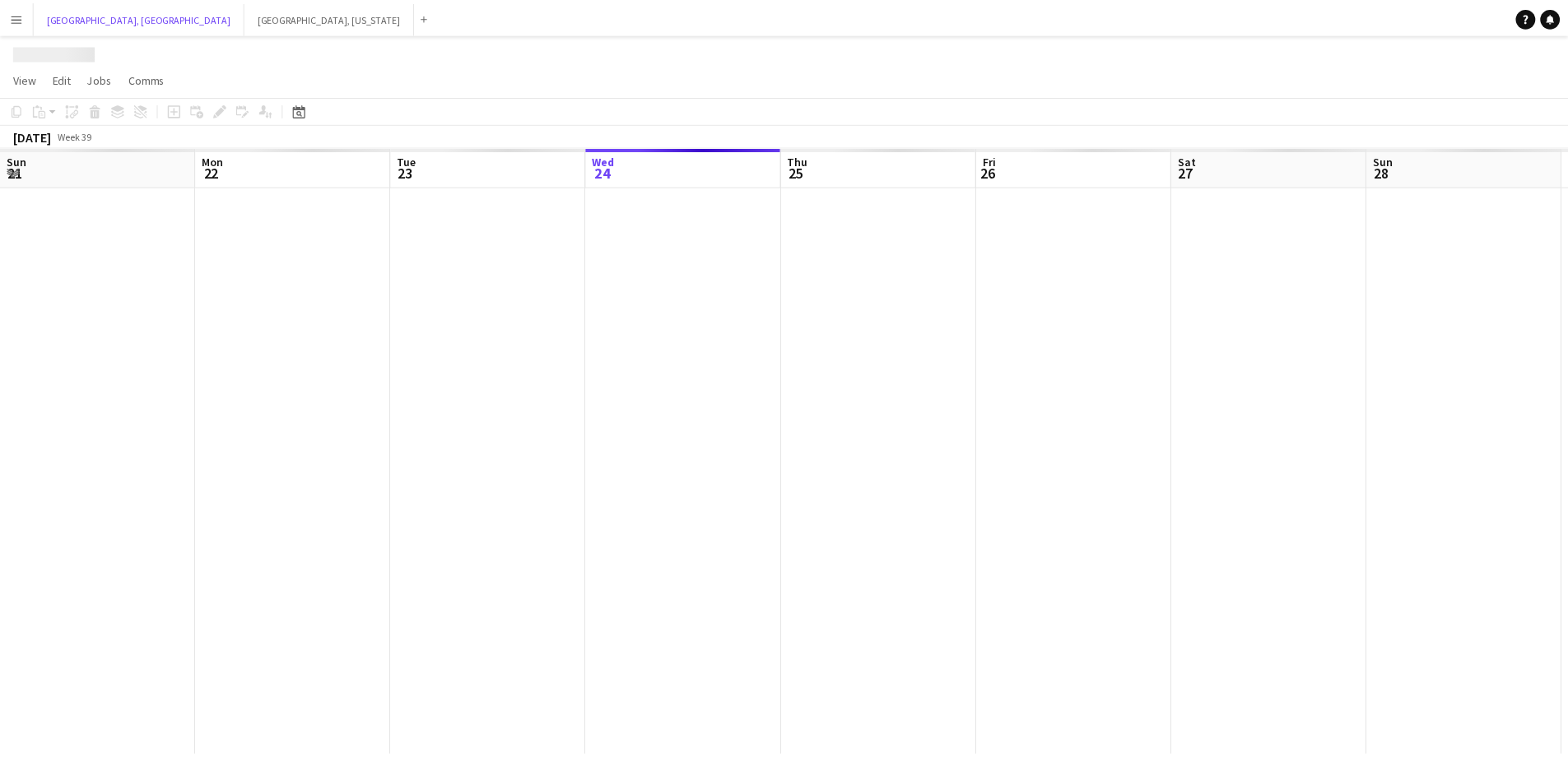
scroll to position [0, 394]
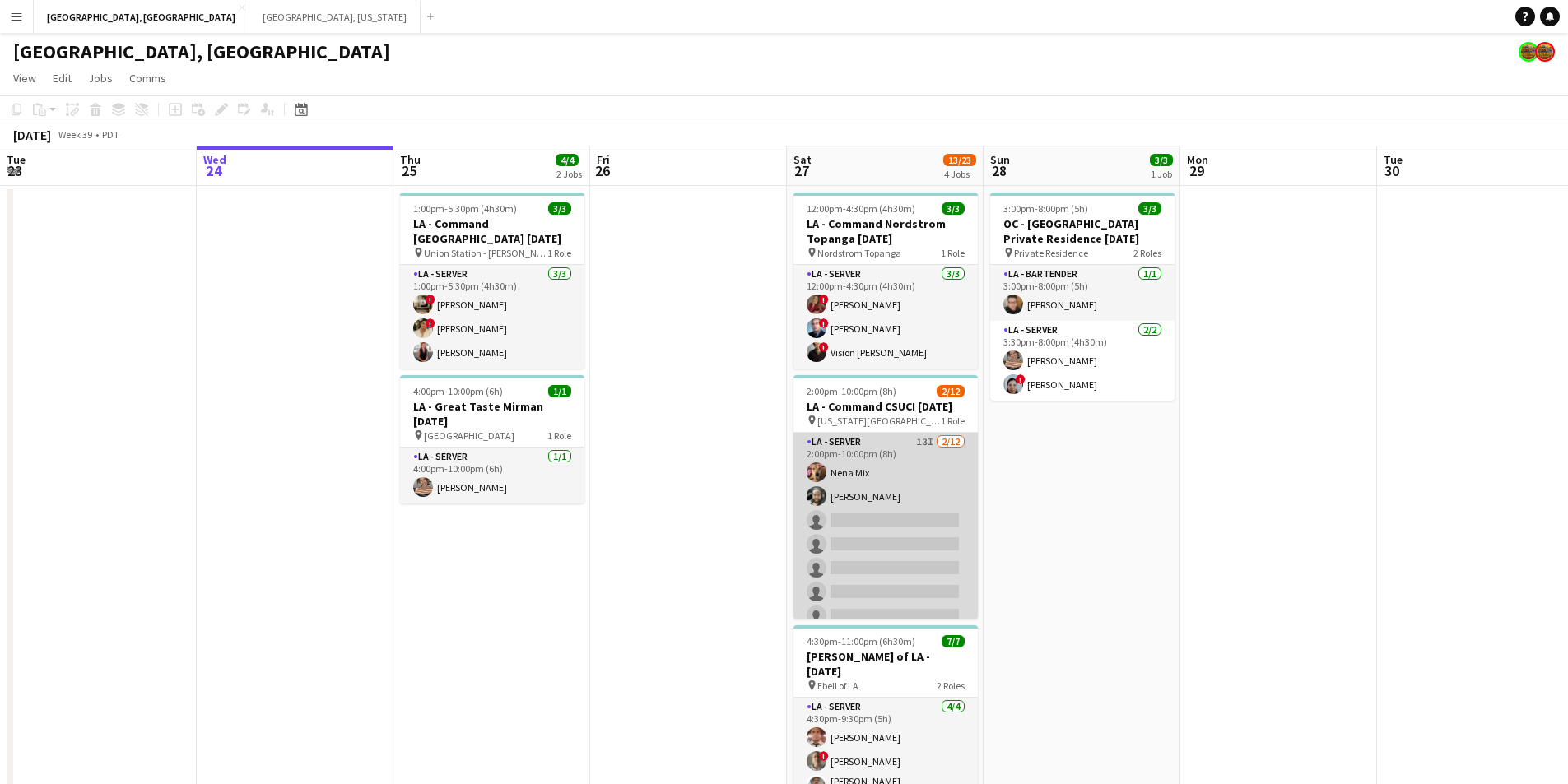
click at [922, 538] on app-card-role "LA - Server 13I [DATE] 2:00pm-10:00pm (8h) Nena Mix [PERSON_NAME] single-neutra…" at bounding box center [885, 592] width 184 height 319
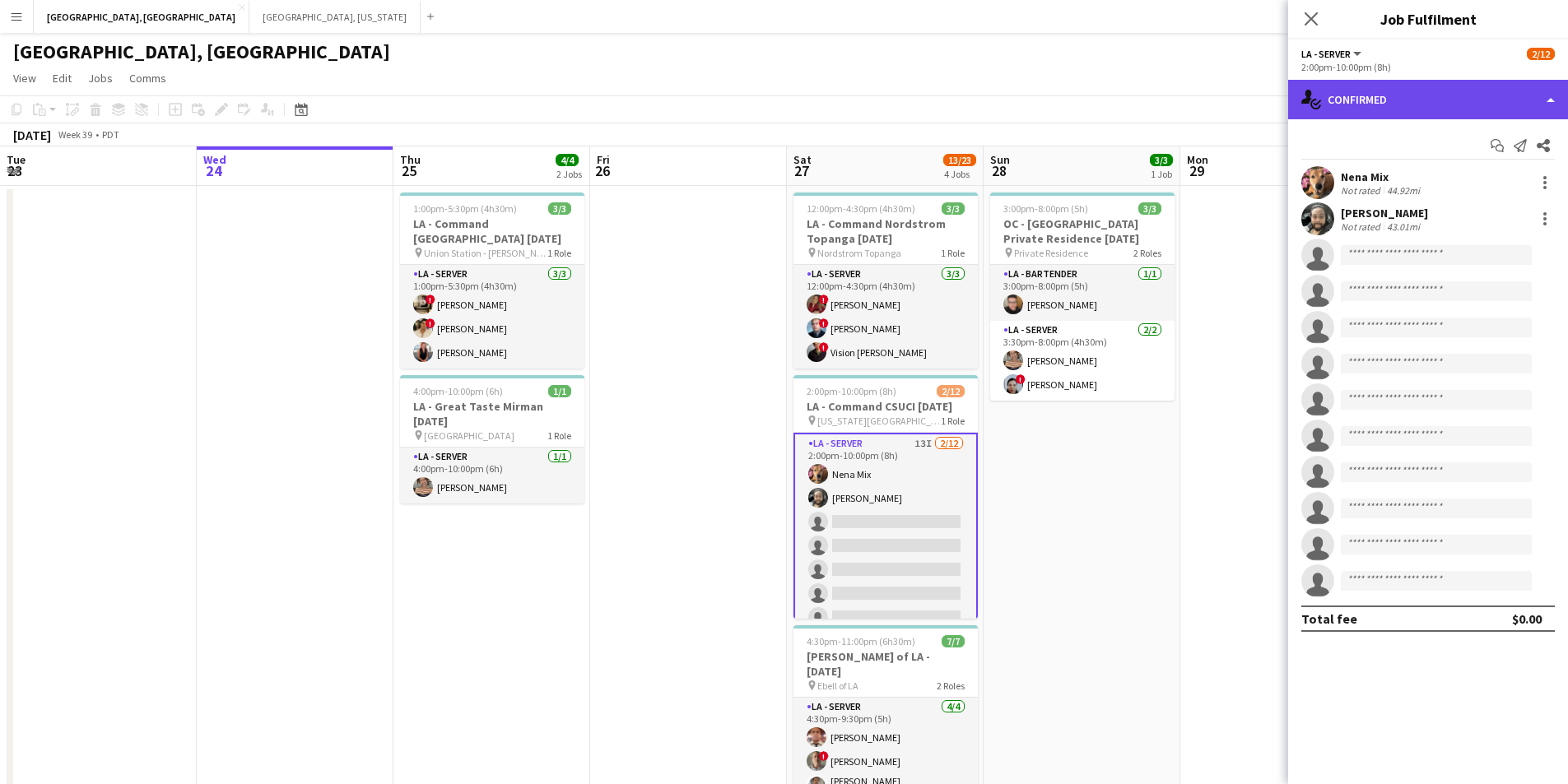
click at [1556, 93] on div "single-neutral-actions-check-2 Confirmed" at bounding box center [1427, 99] width 279 height 39
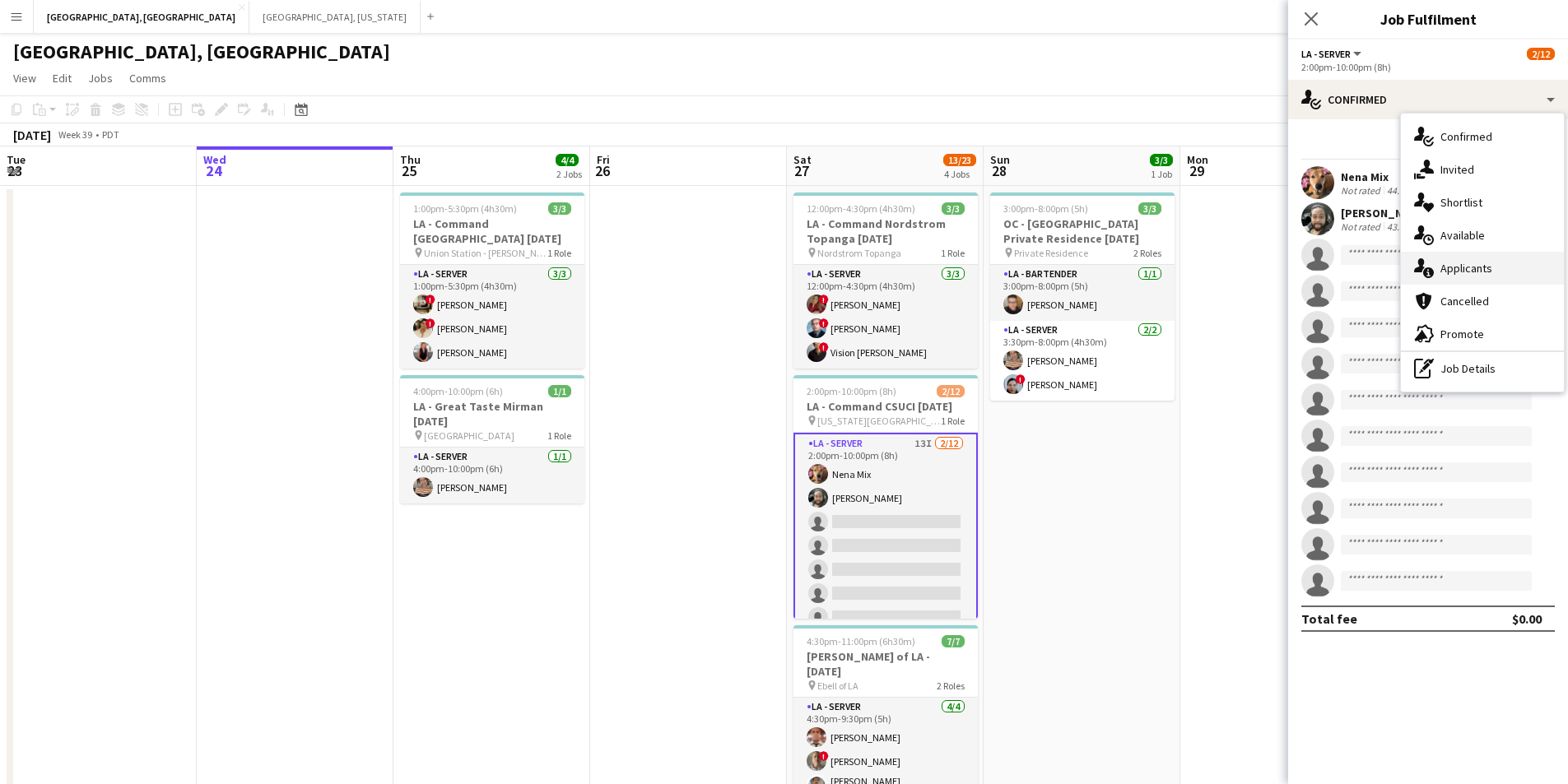
click at [1512, 276] on div "single-neutral-actions-information Applicants" at bounding box center [1481, 268] width 163 height 33
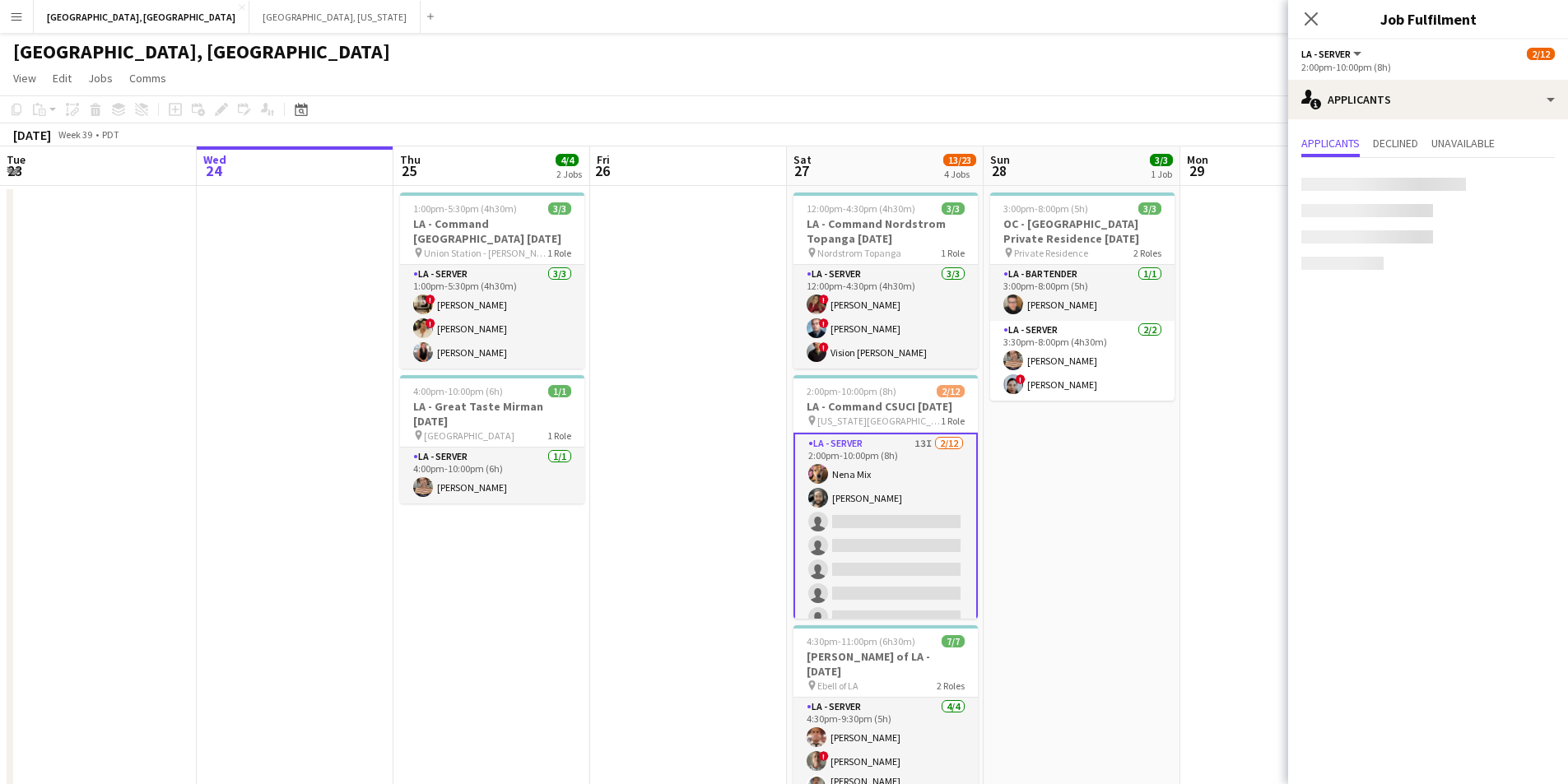
click at [1512, 276] on mat-expansion-panel "users2 Applicants Applicants Declined Unavailable" at bounding box center [1427, 451] width 279 height 665
click at [1310, 26] on icon "Close pop-in" at bounding box center [1310, 18] width 16 height 16
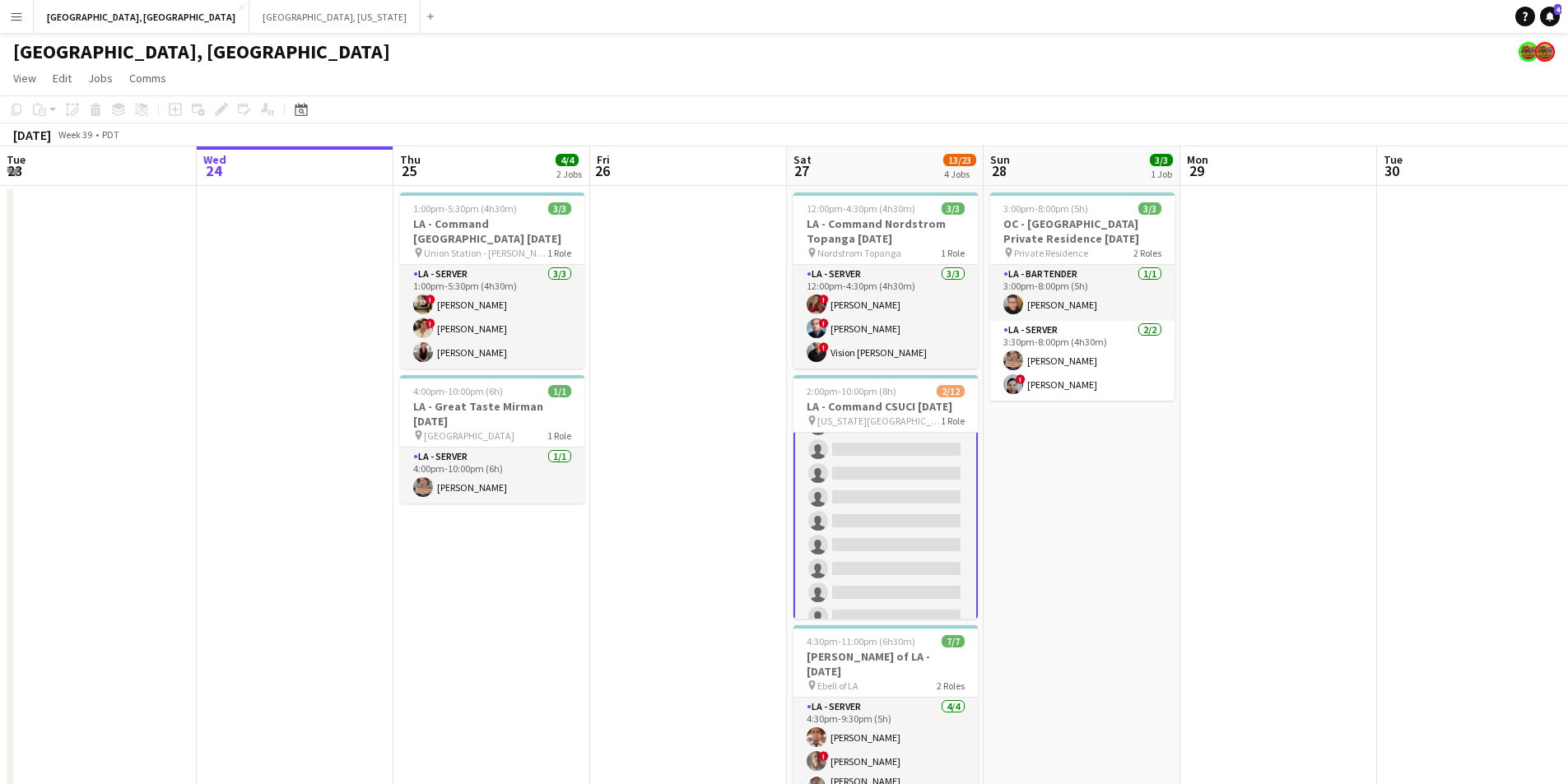
scroll to position [136, 0]
